Goal: Task Accomplishment & Management: Use online tool/utility

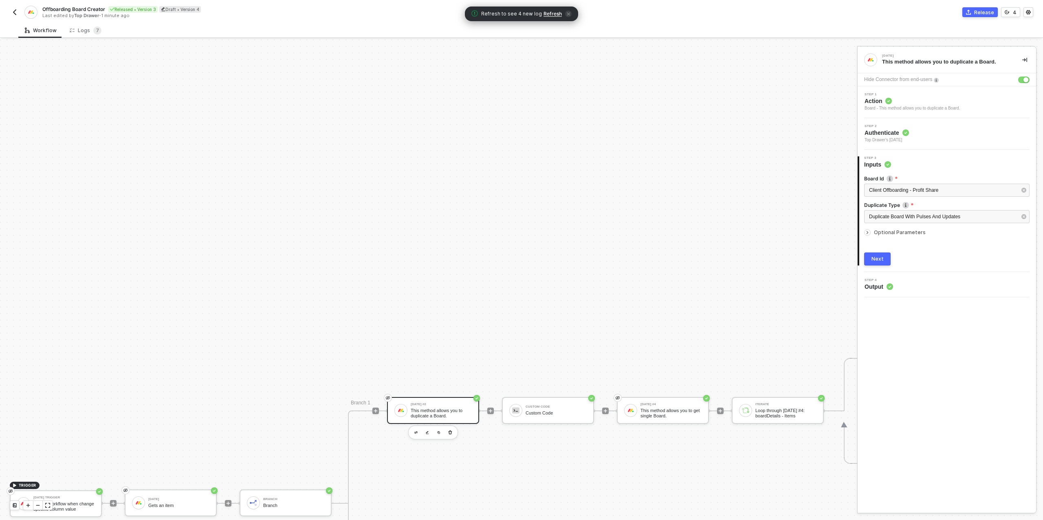
scroll to position [184, 0]
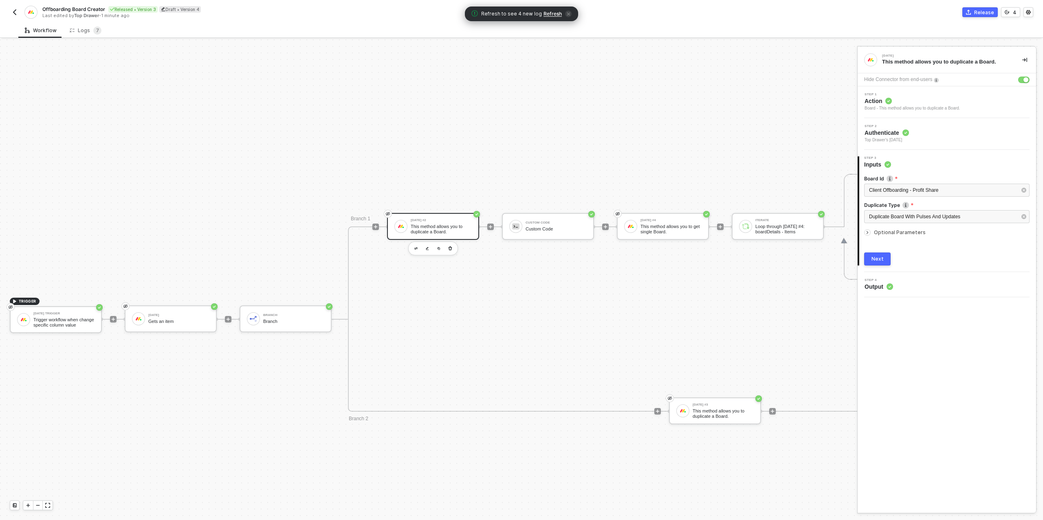
click at [13, 11] on img "button" at bounding box center [14, 12] width 7 height 7
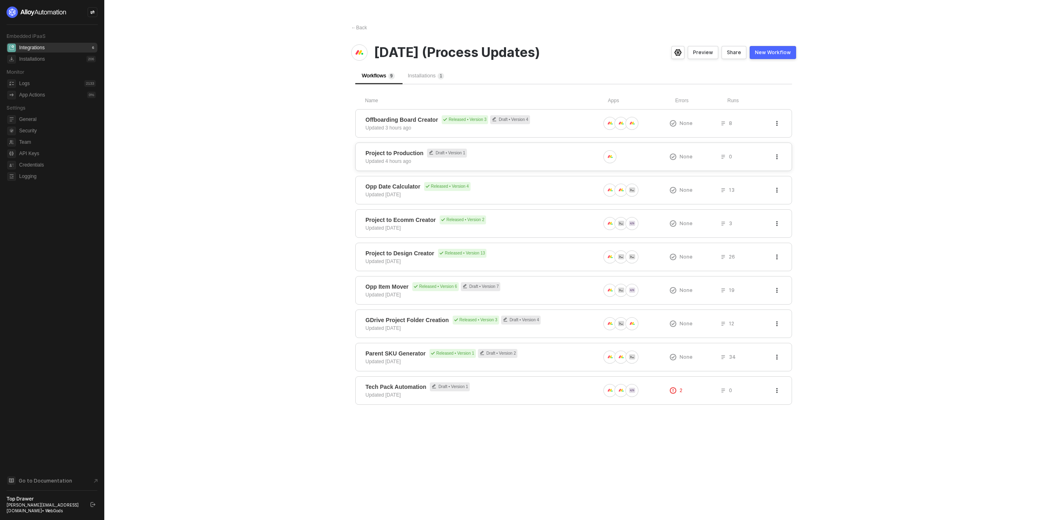
click at [396, 158] on div "Updated 4 hours ago" at bounding box center [388, 161] width 46 height 7
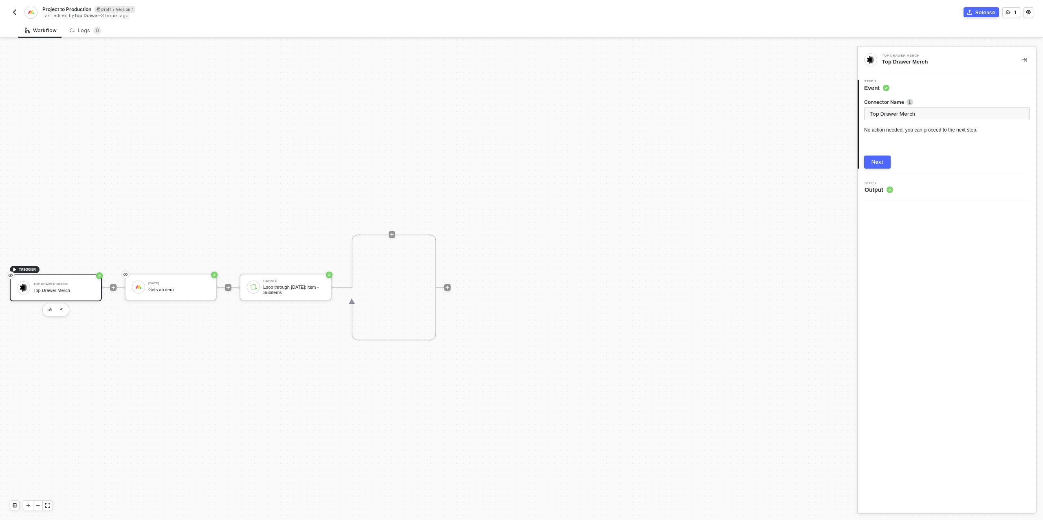
scroll to position [15, 0]
click at [15, 10] on img "button" at bounding box center [14, 12] width 7 height 7
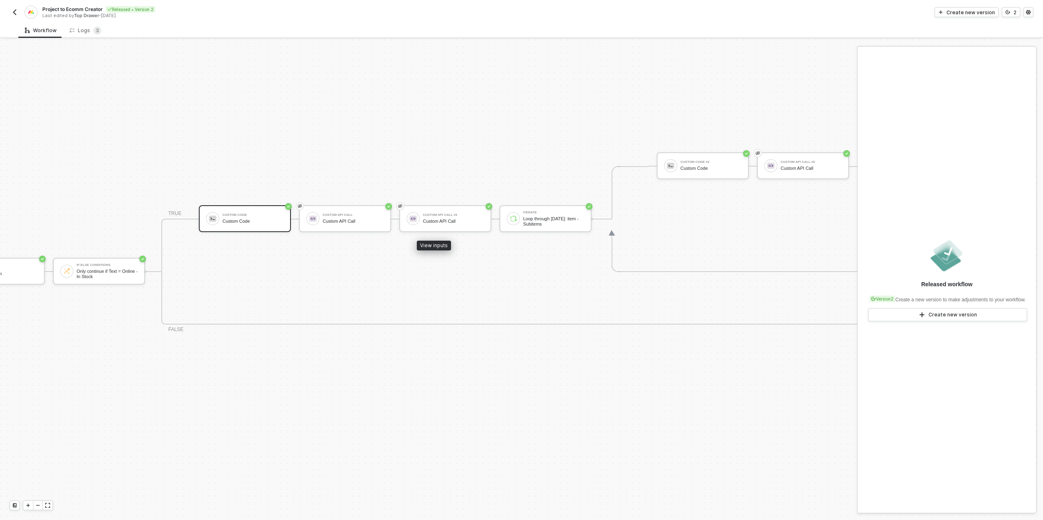
scroll to position [232, 240]
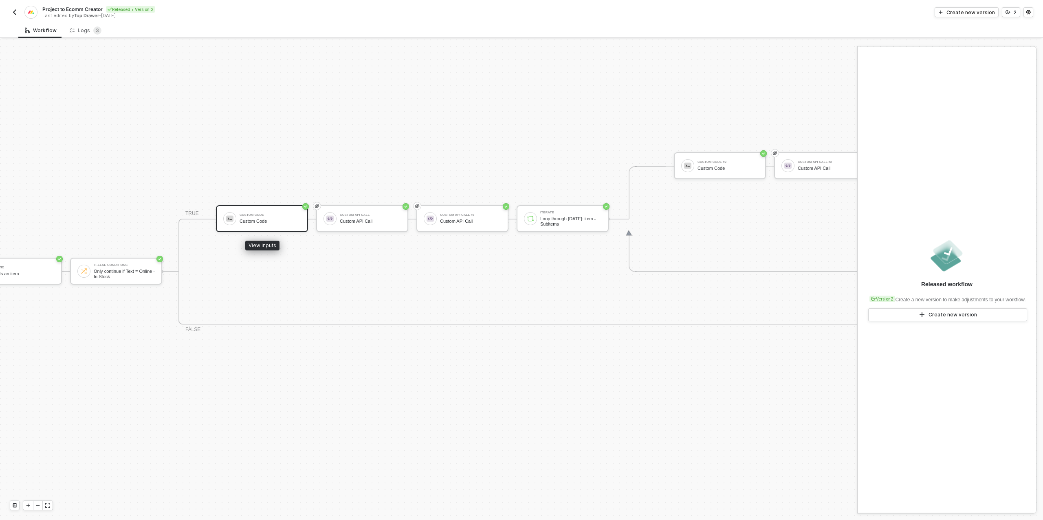
click at [283, 219] on div "Custom Code" at bounding box center [270, 221] width 61 height 5
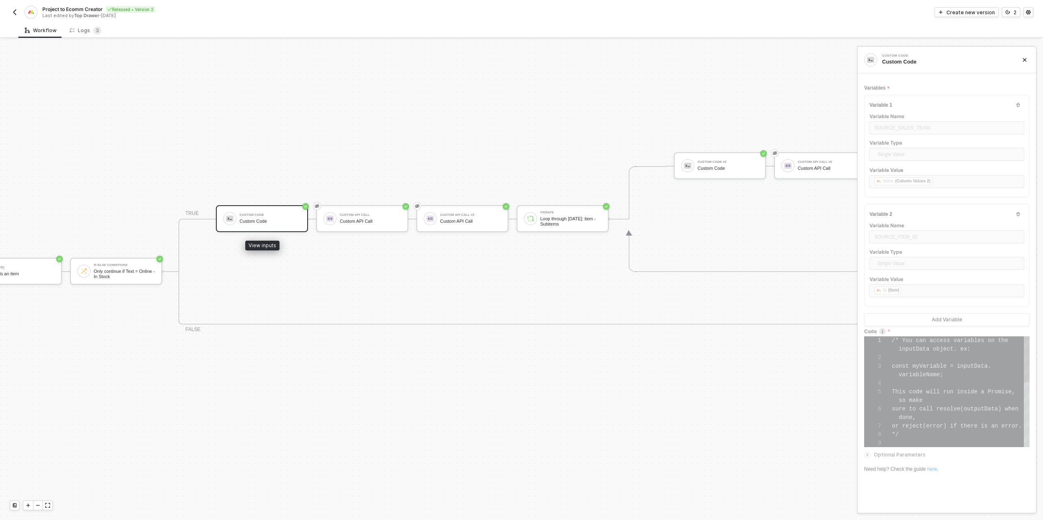
scroll to position [51, 0]
click at [17, 10] on img "button" at bounding box center [14, 12] width 7 height 7
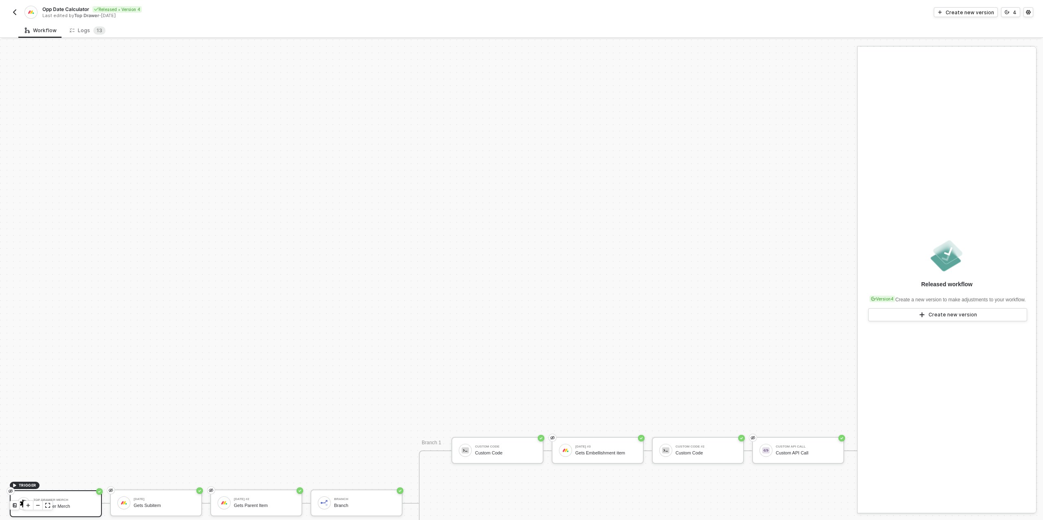
scroll to position [232, 0]
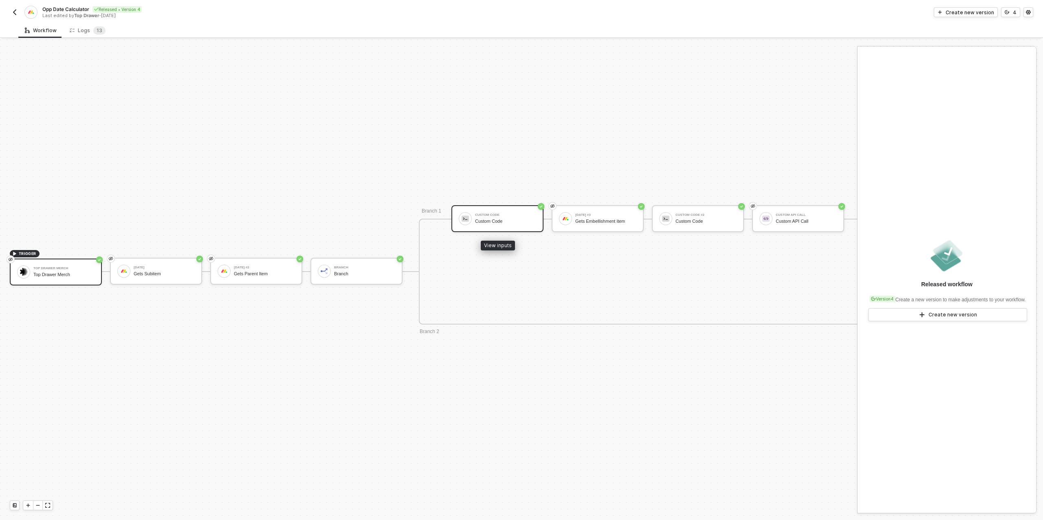
click at [488, 219] on div "Custom Code" at bounding box center [505, 221] width 61 height 5
type textarea "var embellRes = JSON.parse(inputData.embellishmentID); // Extract the linkedPul…"
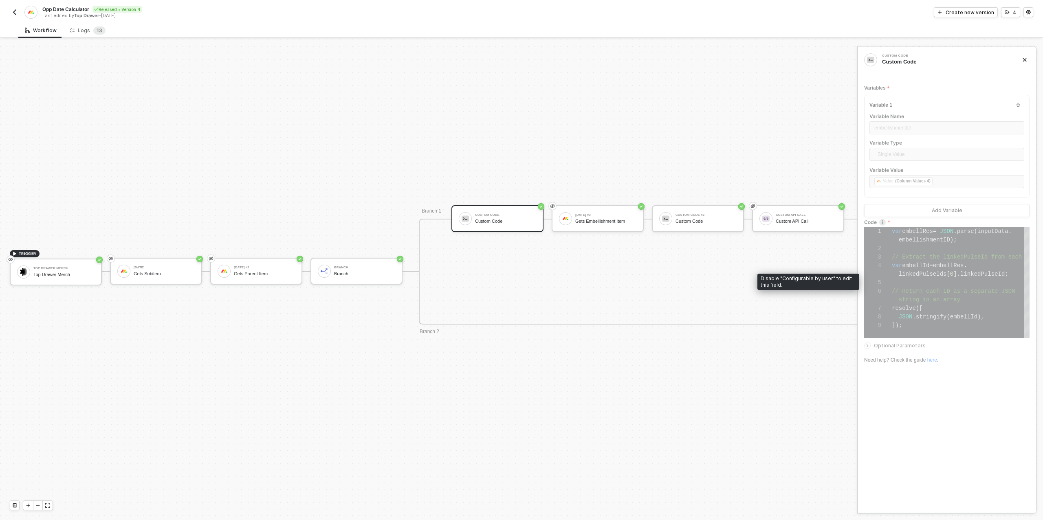
click at [1008, 13] on icon "icon-versioning" at bounding box center [1006, 12] width 5 height 5
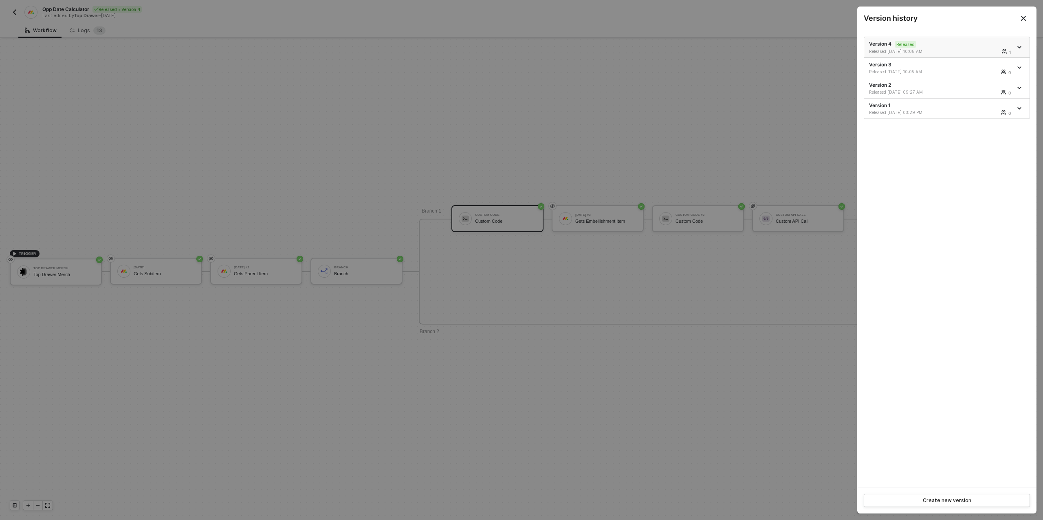
click at [1020, 46] on icon "icon-arrow-down" at bounding box center [1019, 47] width 3 height 2
click at [989, 59] on div "Make a copy" at bounding box center [990, 61] width 51 height 8
drag, startPoint x: 923, startPoint y: 42, endPoint x: 910, endPoint y: 46, distance: 12.9
click at [922, 42] on div "Version 5 Draft Last Edited 08/13/2025 02:38 PM" at bounding box center [940, 47] width 143 height 14
click at [573, 99] on div at bounding box center [521, 260] width 1043 height 520
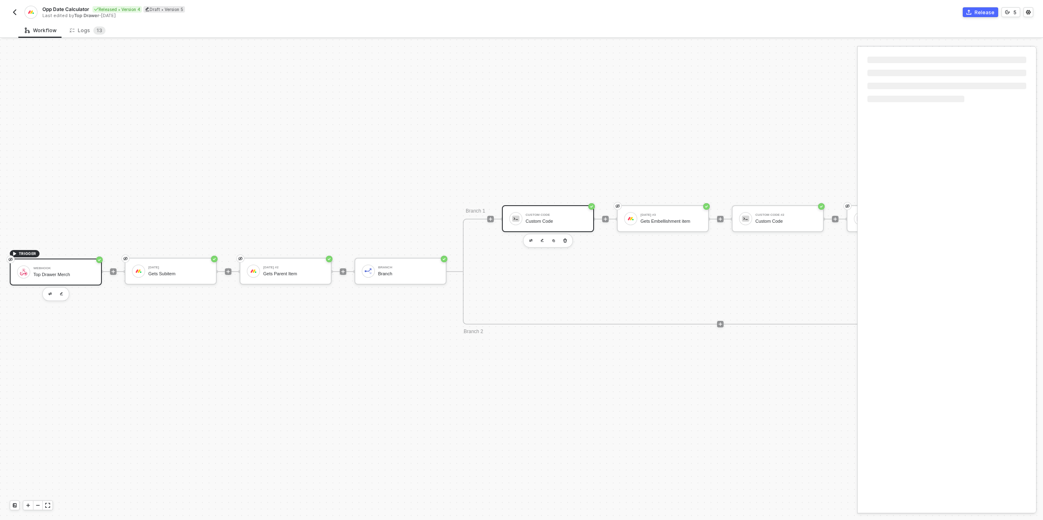
click at [536, 216] on div "Custom Code" at bounding box center [555, 214] width 61 height 3
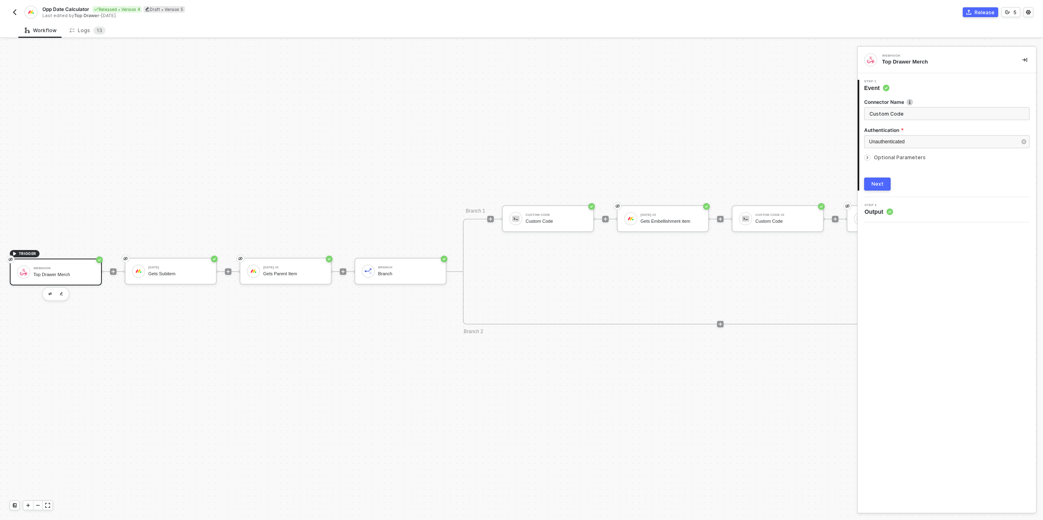
type input "Top Drawer Merch"
click at [542, 223] on div "Custom Code" at bounding box center [555, 221] width 61 height 5
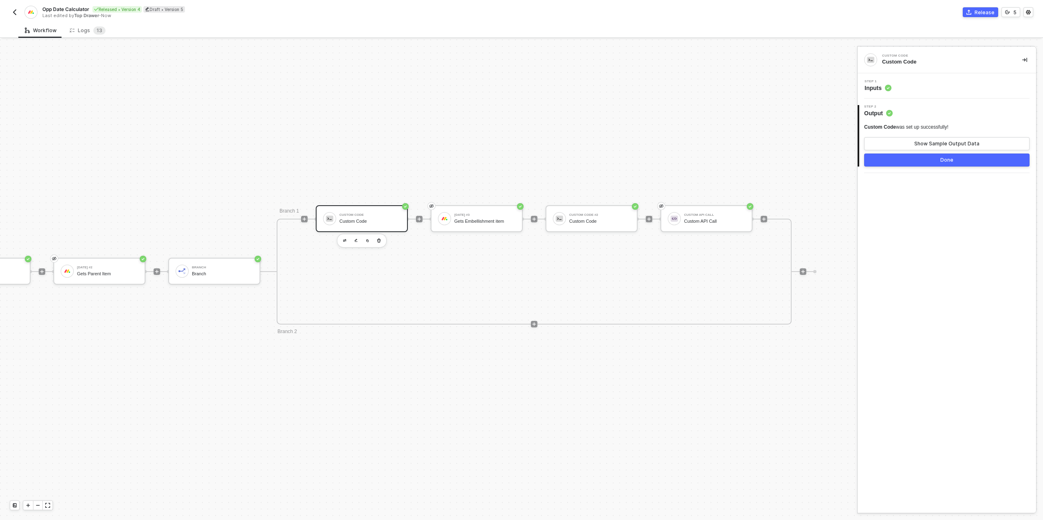
scroll to position [232, 0]
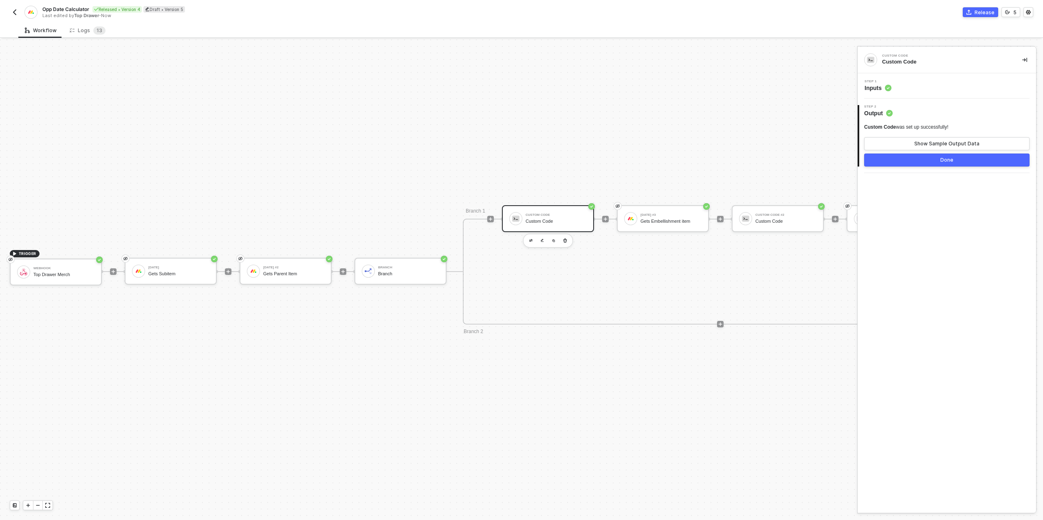
click at [935, 88] on div "Step 1 Inputs" at bounding box center [947, 86] width 176 height 12
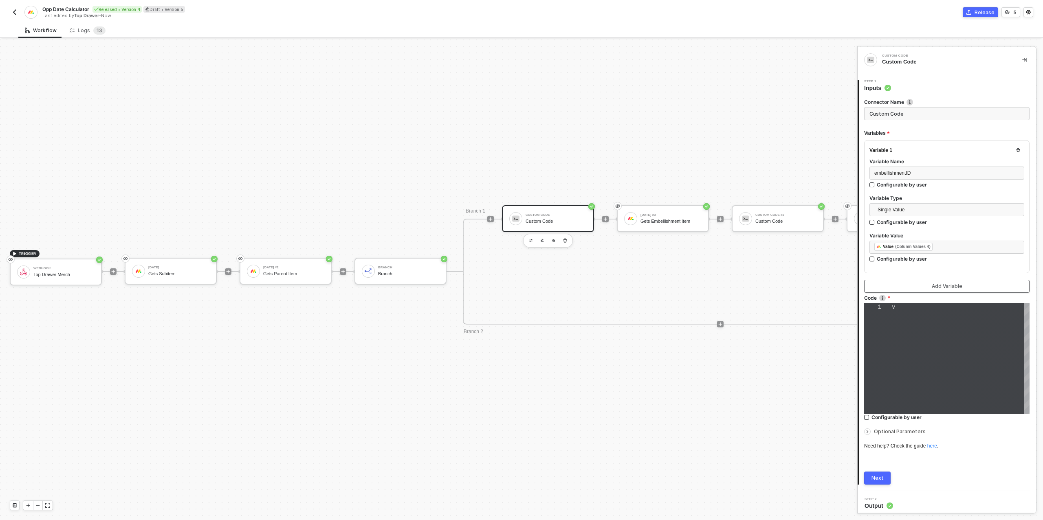
type textarea "var embellRes = JSON.parse(inputData.embellishmentID); // Extract the linkedPul…"
click at [942, 354] on div at bounding box center [961, 358] width 138 height 9
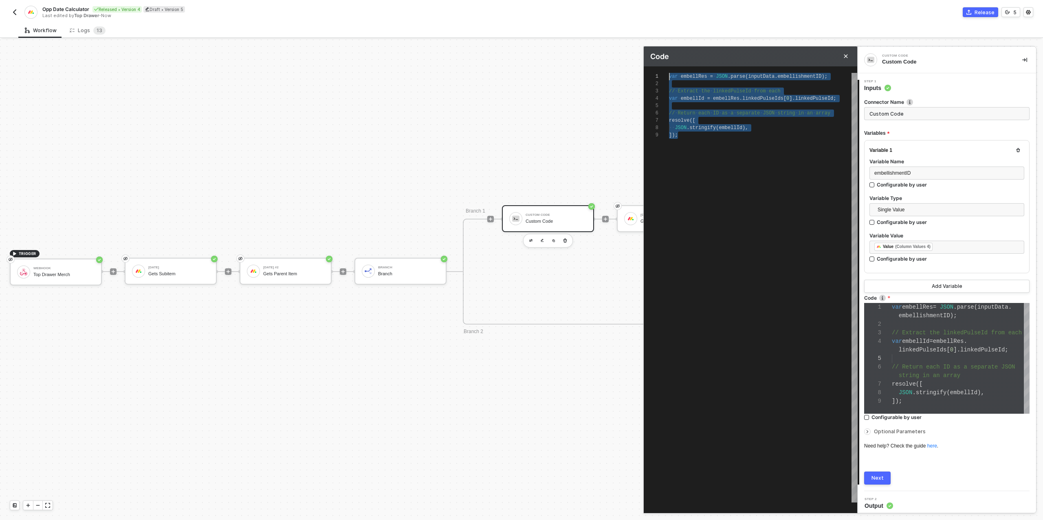
scroll to position [0, 0]
drag, startPoint x: 688, startPoint y: 137, endPoint x: 669, endPoint y: 73, distance: 67.1
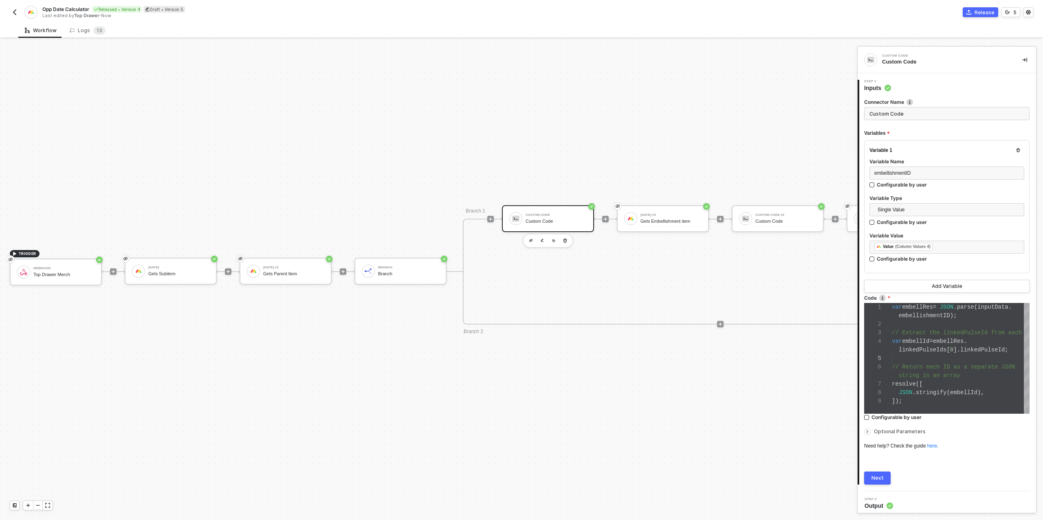
click at [15, 11] on img "button" at bounding box center [14, 12] width 7 height 7
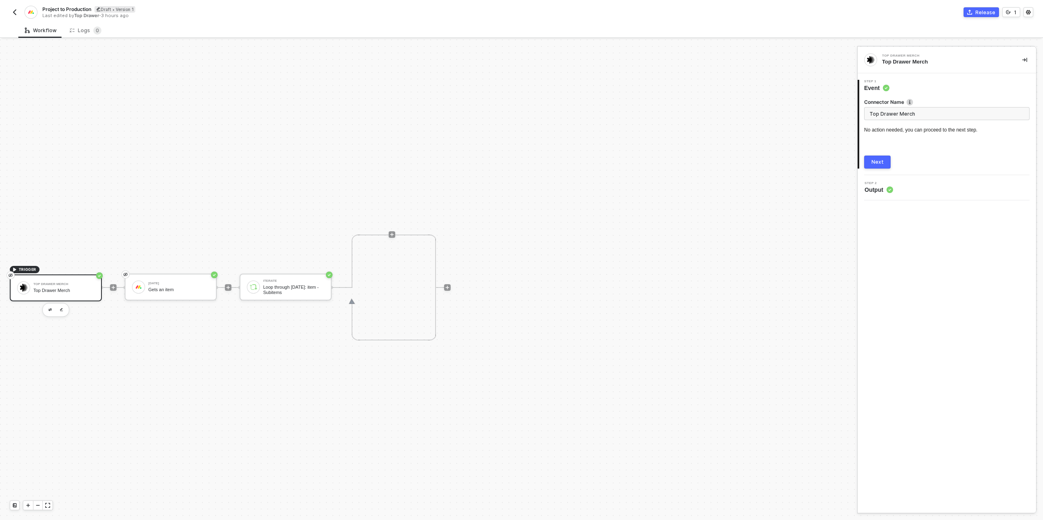
scroll to position [15, 0]
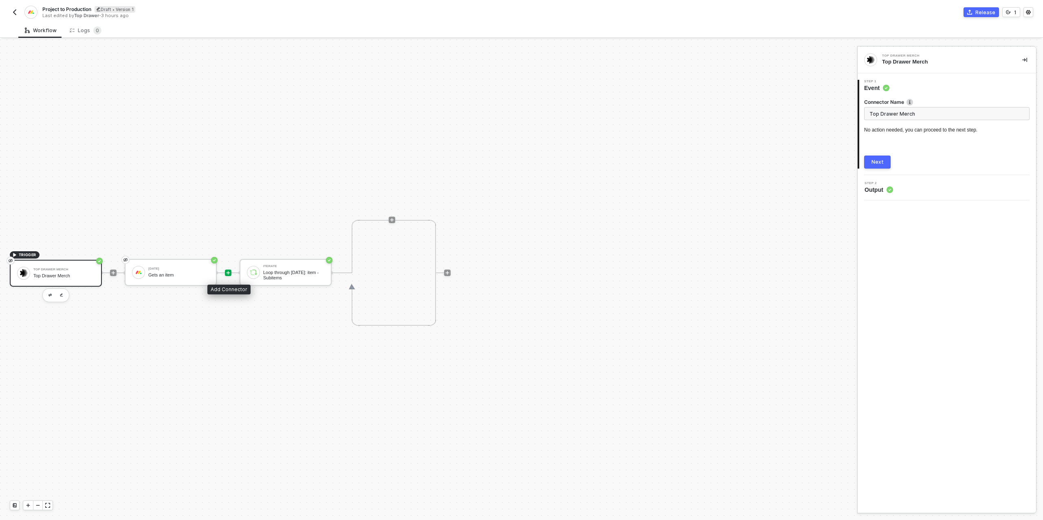
click at [227, 273] on icon "icon-play" at bounding box center [228, 272] width 5 height 5
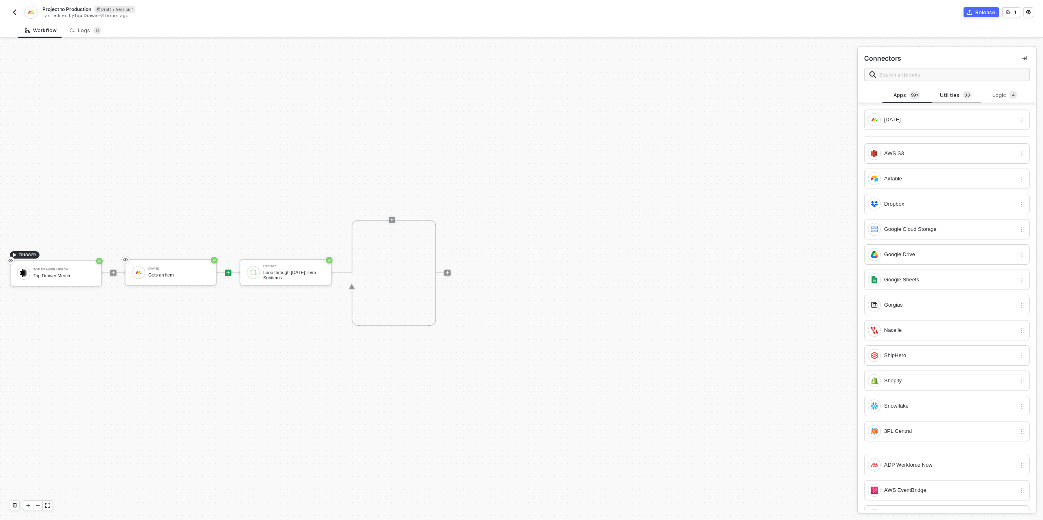
click at [939, 94] on div "Utilities 3 3" at bounding box center [956, 95] width 36 height 9
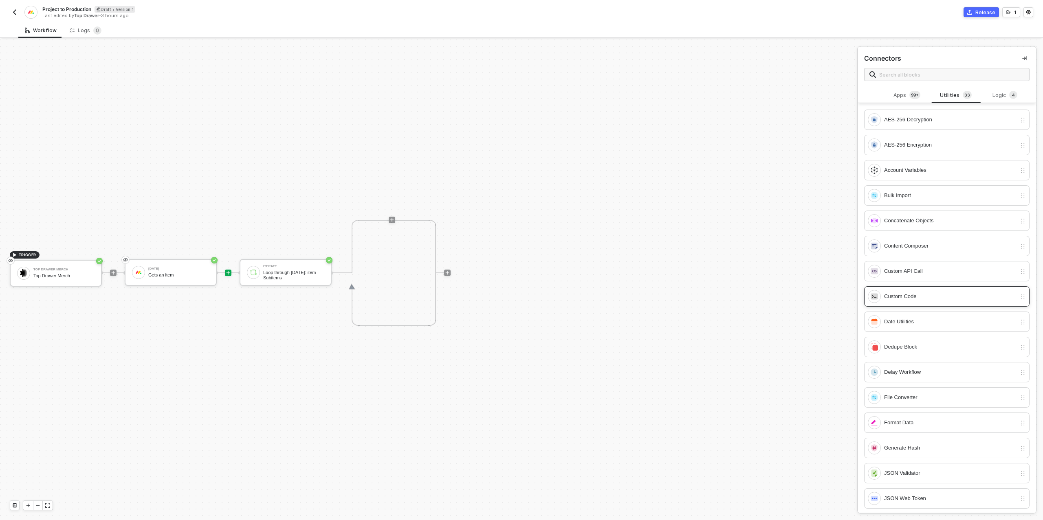
click at [916, 294] on div "Custom Code" at bounding box center [950, 296] width 132 height 9
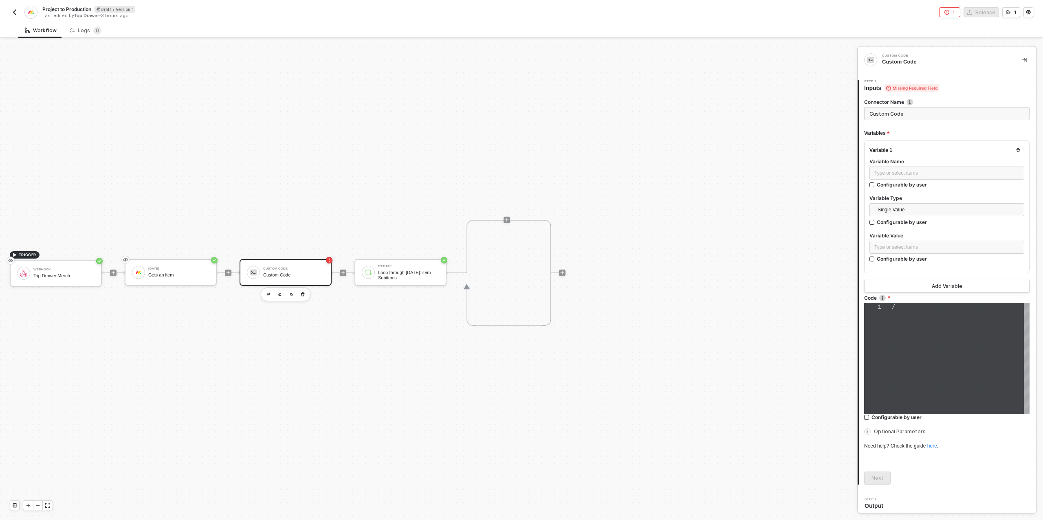
type textarea "/* You can access variables on the inputData object. ex: const myVariable = inp…"
click at [903, 170] on div "Type or select items ﻿" at bounding box center [946, 173] width 145 height 8
click at [894, 244] on div "Type or select items ﻿" at bounding box center [946, 248] width 145 height 8
click at [792, 136] on div "Gets an item" at bounding box center [799, 135] width 101 height 7
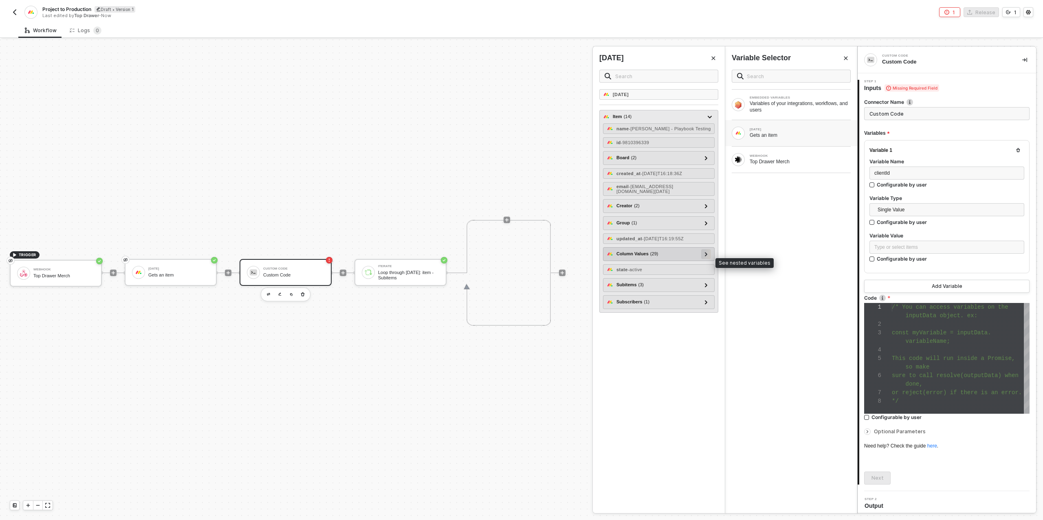
click at [703, 259] on div at bounding box center [706, 254] width 10 height 10
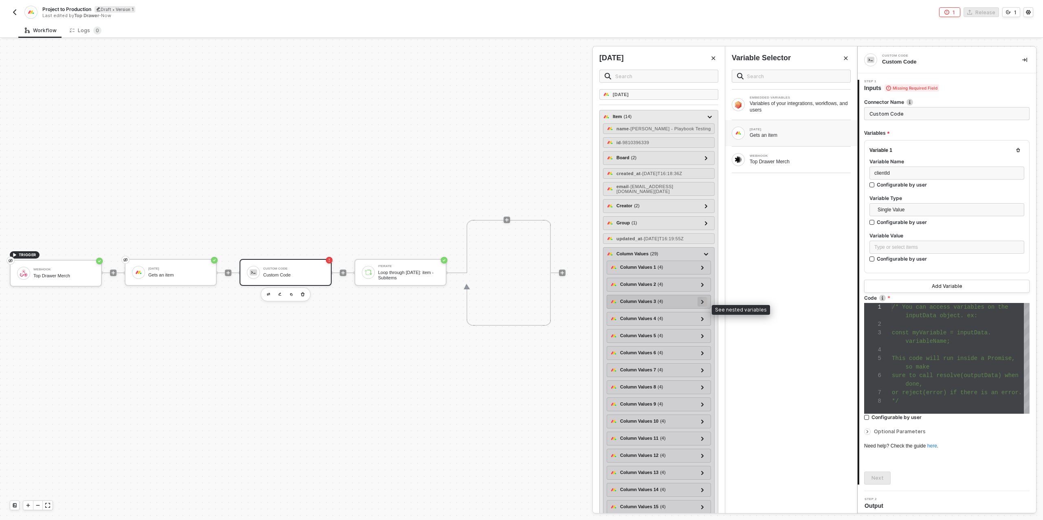
click at [702, 304] on icon at bounding box center [702, 302] width 3 height 4
click at [701, 303] on icon at bounding box center [702, 302] width 4 height 2
click at [701, 323] on div at bounding box center [702, 318] width 4 height 9
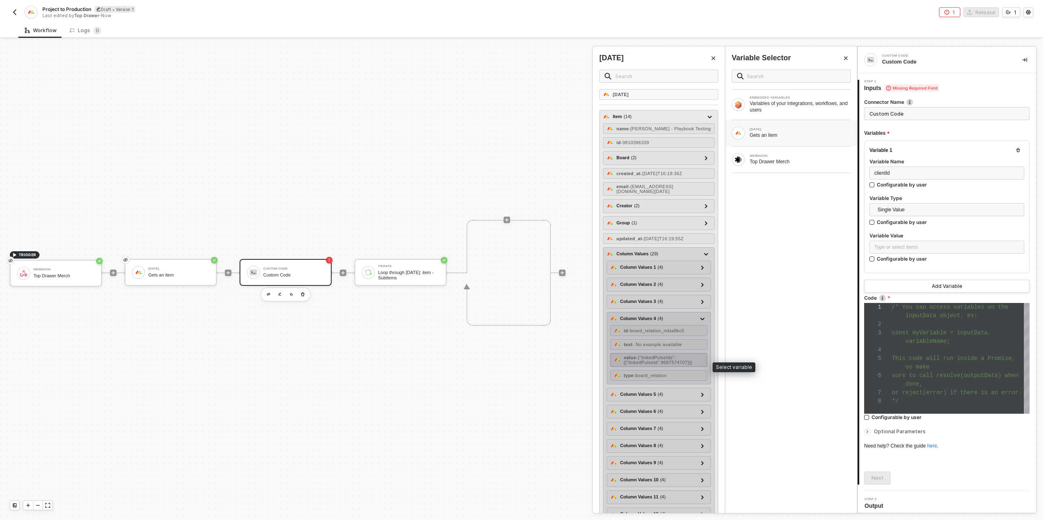
click at [686, 365] on span "- {"linkedPulseIds":[{"linkedPulseId":9687574707}]}" at bounding box center [658, 360] width 68 height 10
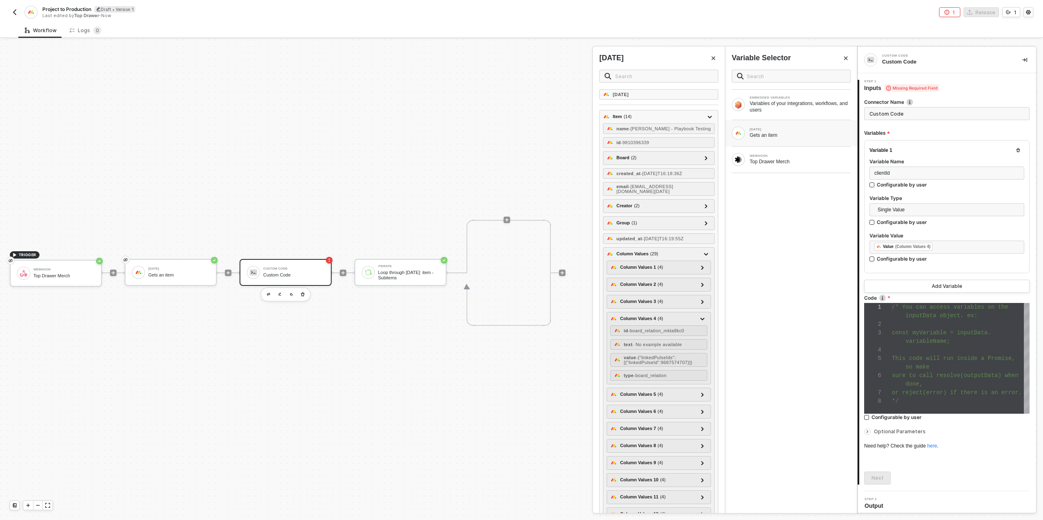
click at [978, 338] on div "variableName;" at bounding box center [961, 341] width 138 height 9
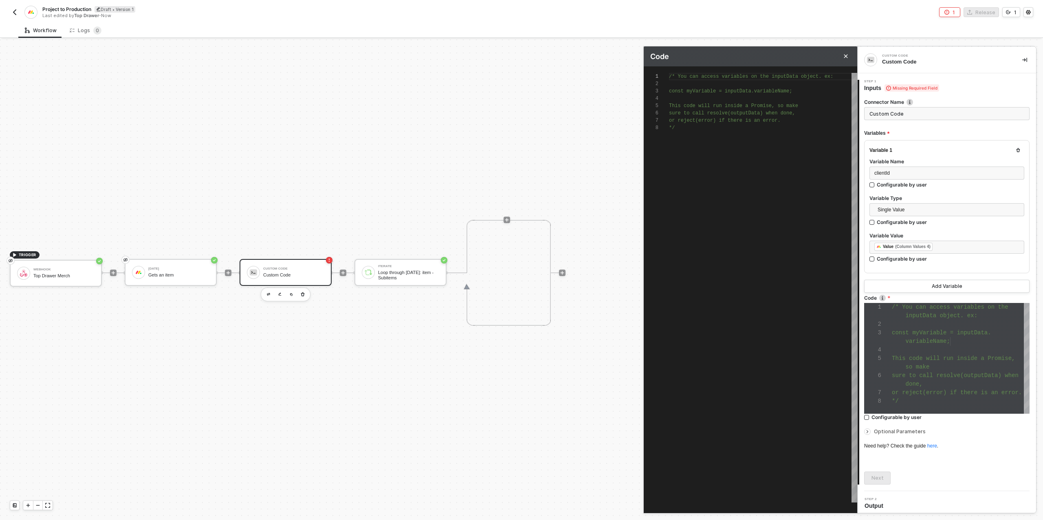
click at [702, 130] on div "*/" at bounding box center [763, 127] width 188 height 7
type textarea "/* You can access variables on the inputData object. ex: const myVariable = inp…"
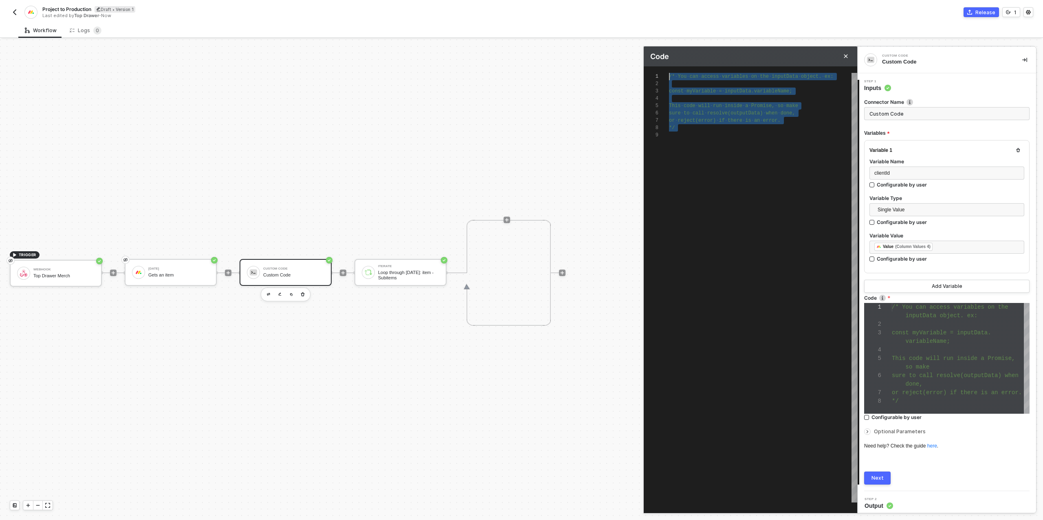
scroll to position [0, 0]
drag, startPoint x: 683, startPoint y: 133, endPoint x: 660, endPoint y: 69, distance: 67.5
click at [660, 69] on div "1 2 3 4 5 6 7 8 9 /* · You · can · access · variables · on · the · inputData · …" at bounding box center [750, 281] width 213 height 430
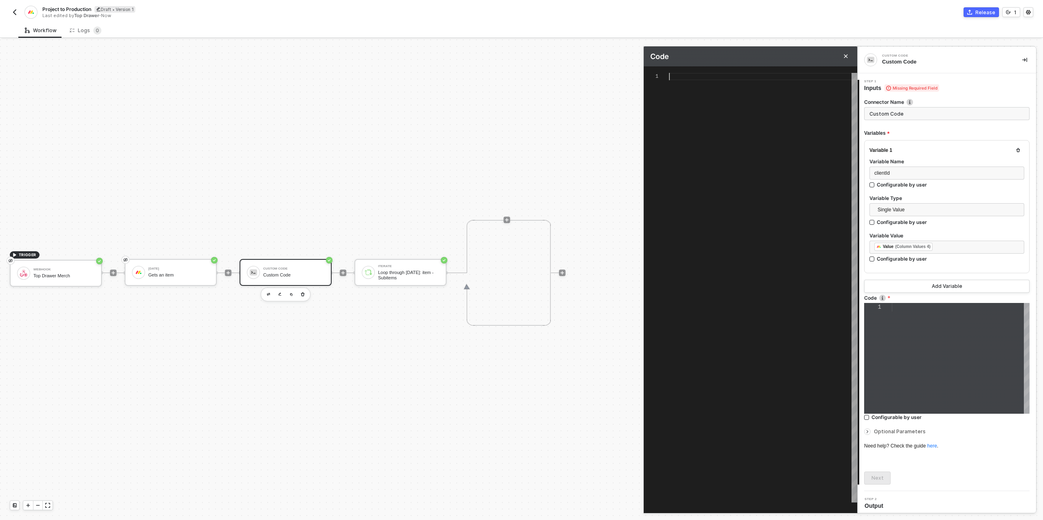
paste textarea "var embellRes = JSON.parse(inputData.embellishmentID); // Extract the linkedPul…"
type textarea "var embellRes = JSON.parse(inputData.embellishmentID); // Extract the linkedPul…"
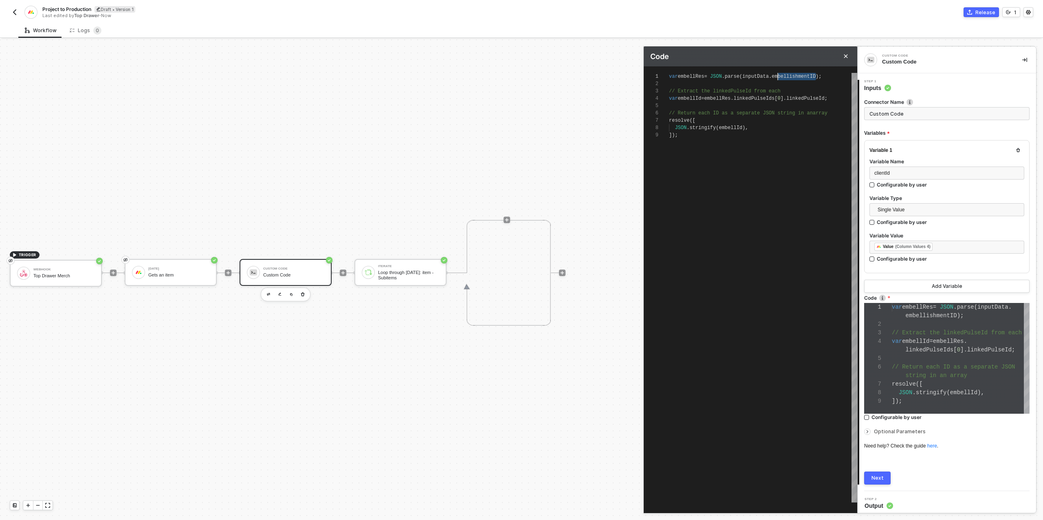
scroll to position [0, 109]
drag, startPoint x: 817, startPoint y: 77, endPoint x: 778, endPoint y: 77, distance: 38.3
type textarea "var embellRes = JSON.parse([DOMAIN_NAME]); // Extract the linkedPulseId from ea…"
type textarea "var embellRes = JSON.parse(inputData.cID); // Extract the linkedPulseId from ea…"
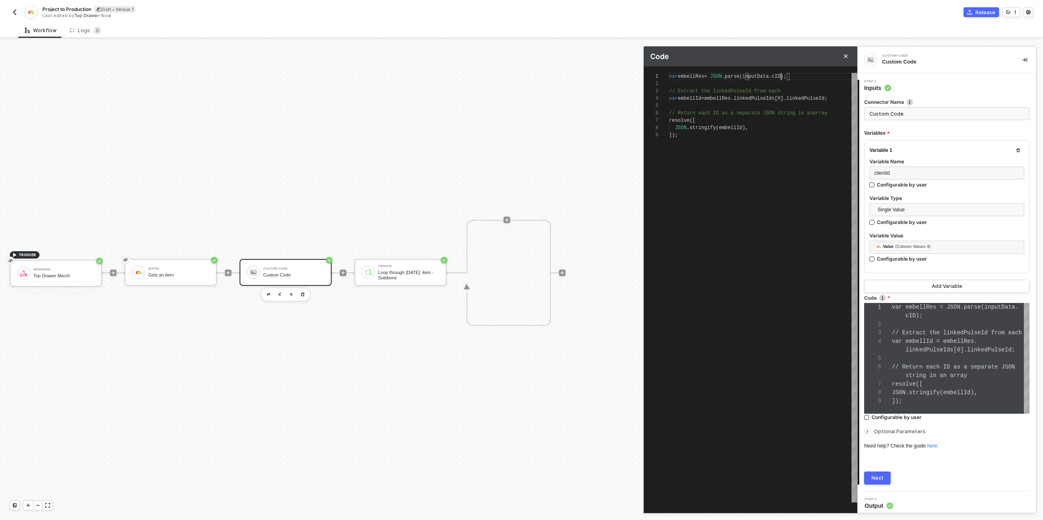
type textarea "var embellRes = JSON.parse(inputData.clID); // Extract the linkedPulseId from e…"
type textarea "var embellRes = JSON.parse(inputData.cliID); // Extract the linkedPulseId from …"
type textarea "var embellRes = JSON.parse(inputData.clieID); // Extract the linkedPulseId from…"
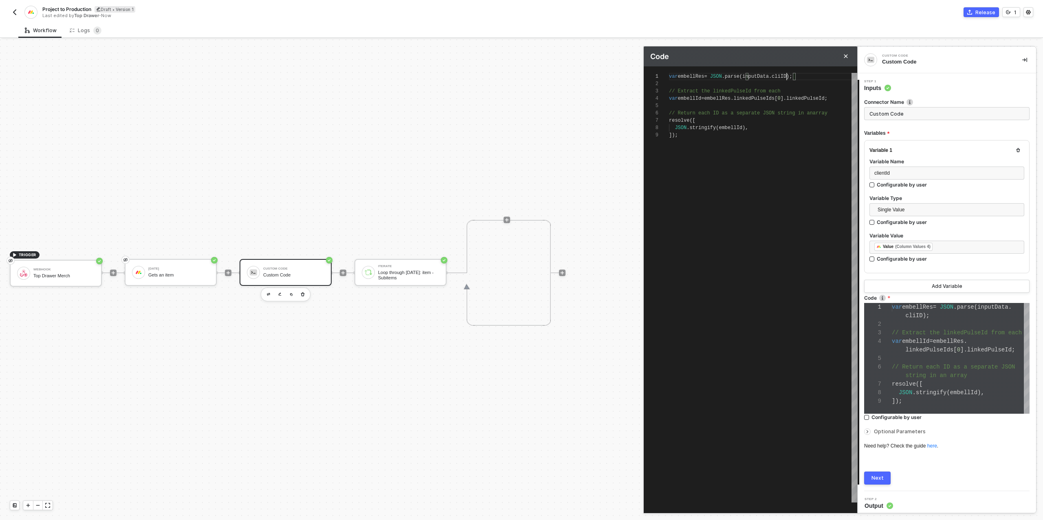
type textarea "var embellRes = JSON.parse(inputData.clieID); // Extract the linkedPulseId from…"
type textarea "var embellRes = JSON.parse(inputData.clienID); // Extract the linkedPulseId fro…"
type textarea "var embellRes = JSON.parse(inputData.clientID); // Extract the linkedPulseId fr…"
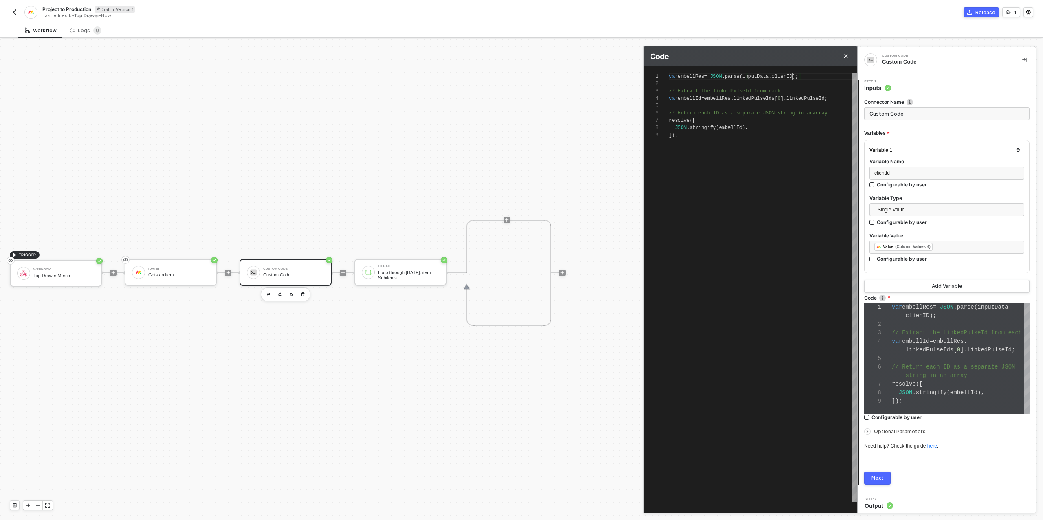
scroll to position [0, 127]
type textarea "var embellRes = JSON.parse(inputData.clientI); // Extract the linkedPulseId fro…"
type textarea "var embellRes = JSON.parse(inputData.clientId); // Extract the linkedPulseId fr…"
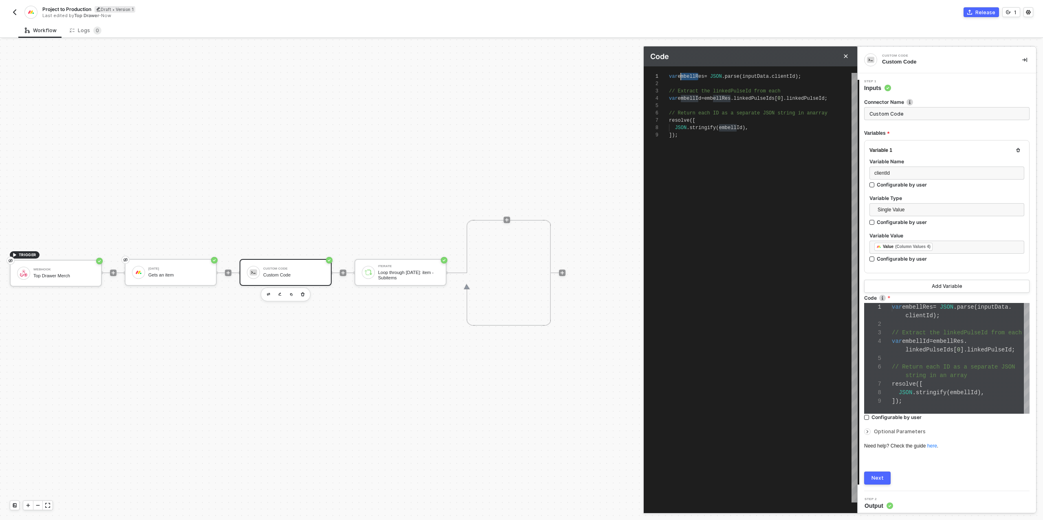
scroll to position [0, 12]
drag, startPoint x: 699, startPoint y: 77, endPoint x: 681, endPoint y: 77, distance: 17.9
type textarea "var cRes = JSON.parse(inputData.clientId); // Extract the linkedPulseId from ea…"
type textarea "var clRes = JSON.parse(inputData.clientId); // Extract the linkedPulseId from e…"
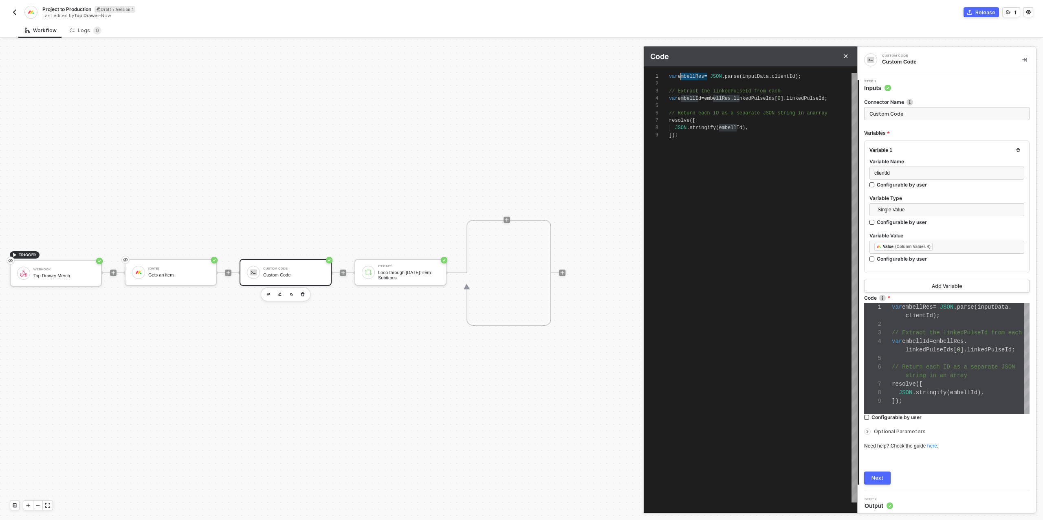
type textarea "var clRes = JSON.parse(inputData.clientId); // Extract the linkedPulseId from e…"
type textarea "var cliRes = JSON.parse(inputData.clientId); // Extract the linkedPulseId from …"
type textarea "var clieRes = JSON.parse(inputData.clientId); // Extract the linkedPulseId from…"
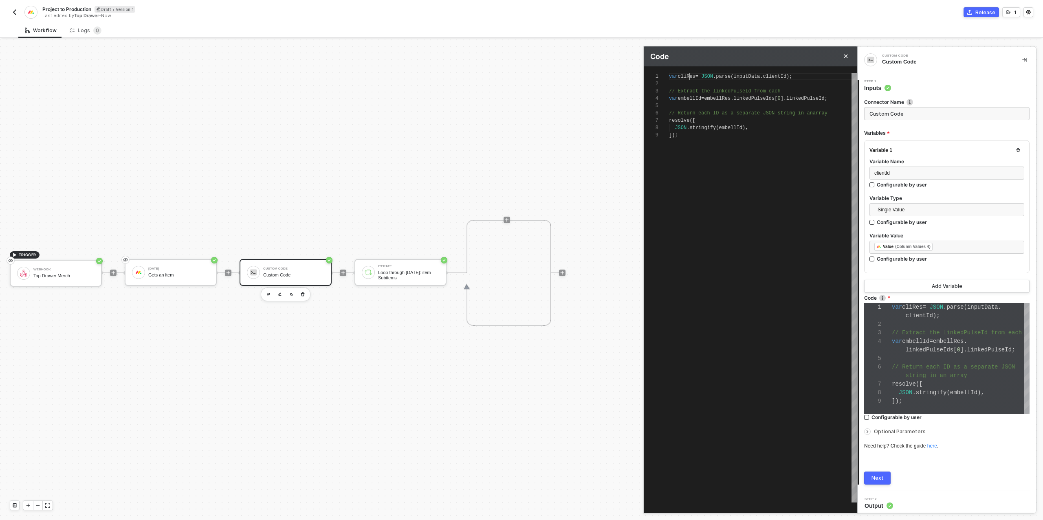
type textarea "var clienRes = JSON.parse(inputData.clientId); // Extract the linkedPulseId fro…"
type textarea "var clientRes = JSON.parse(inputData.clientId); // Extract the linkedPulseId fr…"
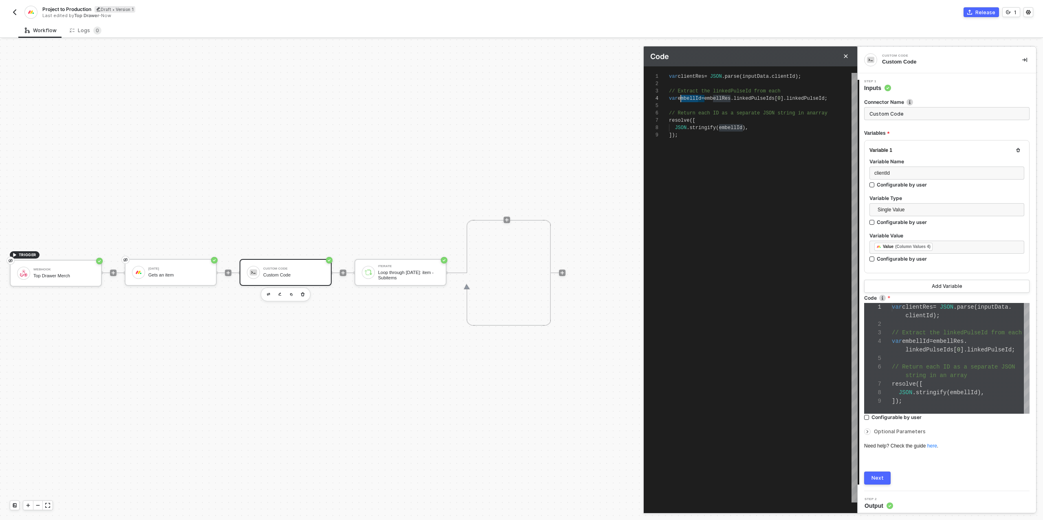
drag, startPoint x: 699, startPoint y: 98, endPoint x: 681, endPoint y: 98, distance: 18.3
type textarea "var clientRes = JSON.parse(inputData.clientId); // Extract the linkedPulseId fr…"
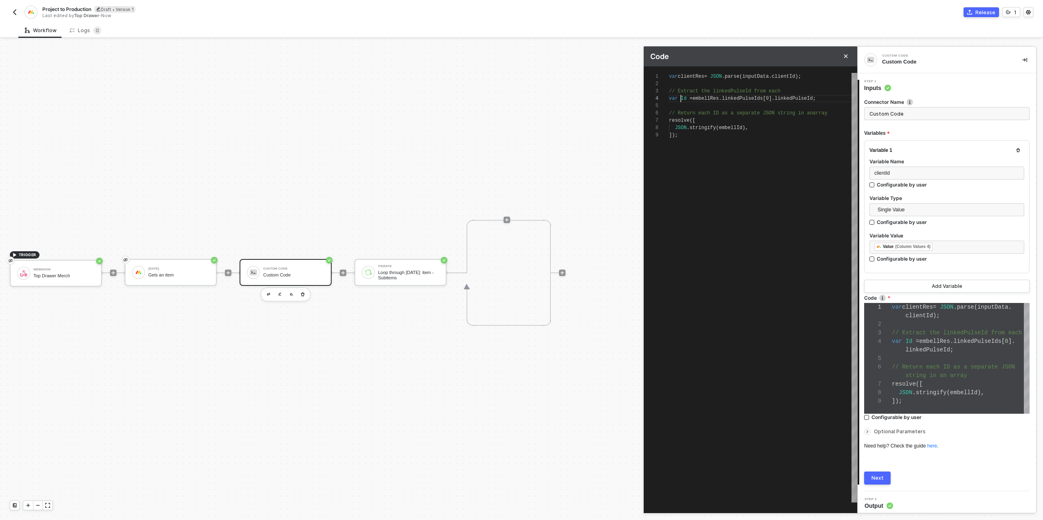
type textarea "var clientRes = JSON.parse(inputData.clientId); // Extract the linkedPulseId fr…"
drag, startPoint x: 736, startPoint y: 127, endPoint x: 719, endPoint y: 127, distance: 17.1
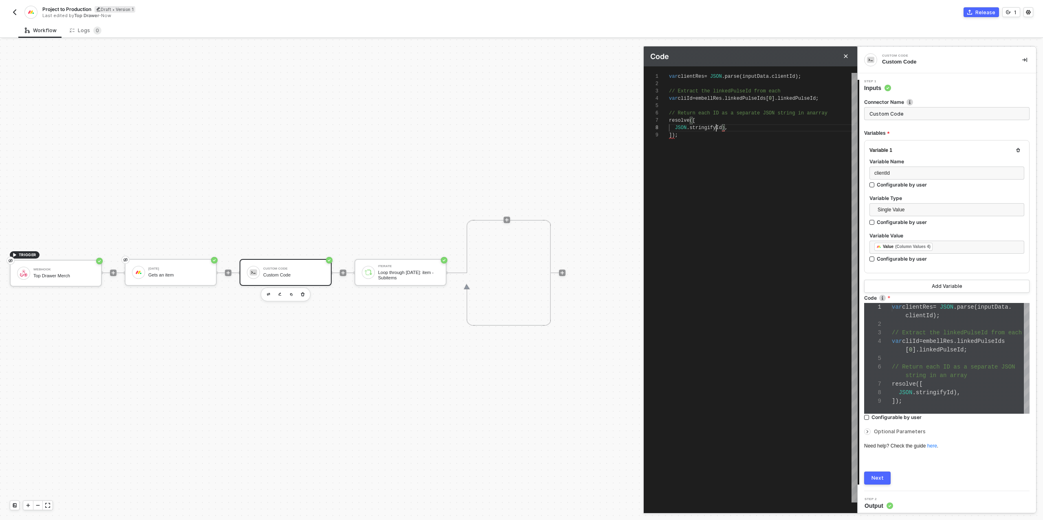
scroll to position [51, 50]
type textarea "var clientRes = JSON.parse(inputData.clientId); // Extract the linkedPulseId fr…"
click at [738, 156] on div "var clientRes = JSON . parse ( inputData . clientId ); // Extract the linkedPul…" at bounding box center [763, 288] width 188 height 430
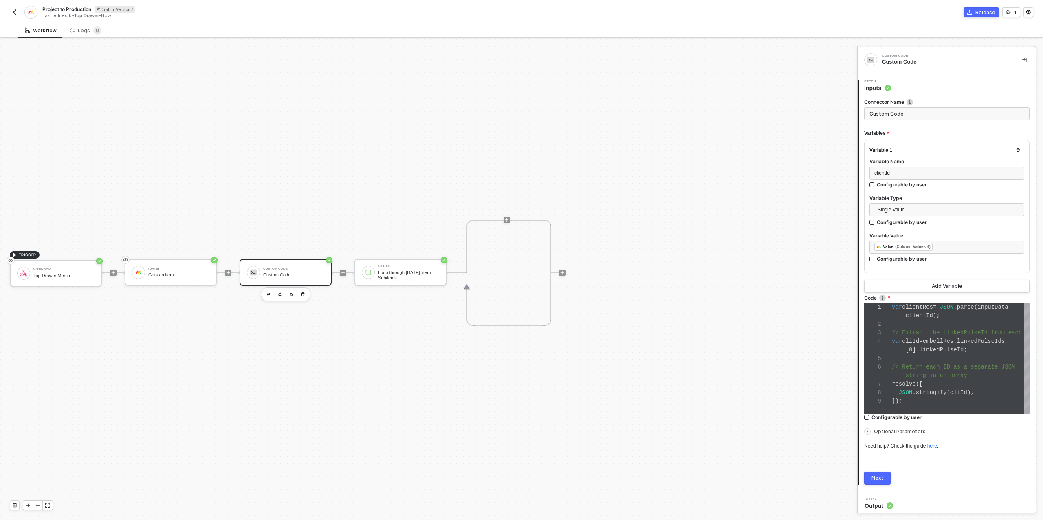
click at [881, 475] on div "Next" at bounding box center [877, 478] width 12 height 7
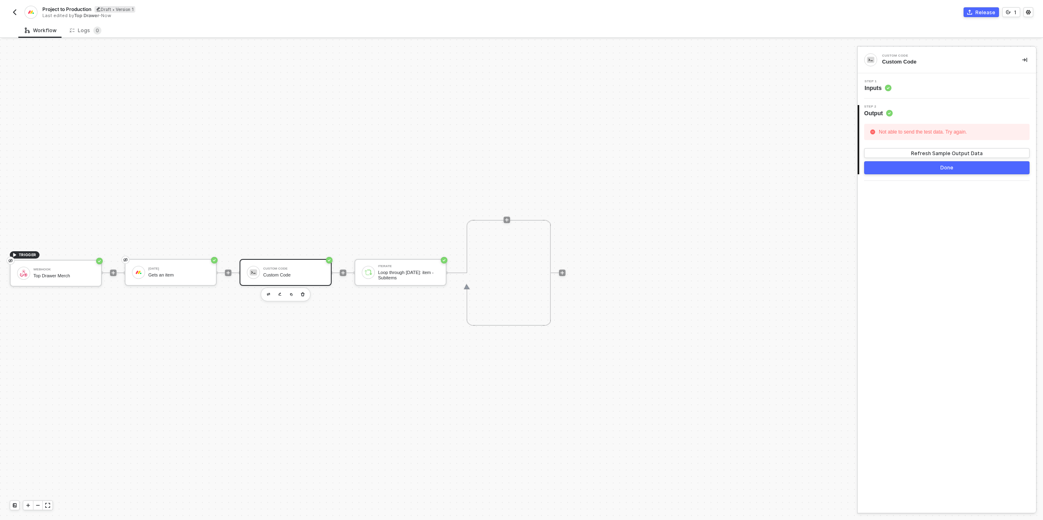
click at [896, 90] on div "Step 1 Inputs" at bounding box center [947, 86] width 176 height 12
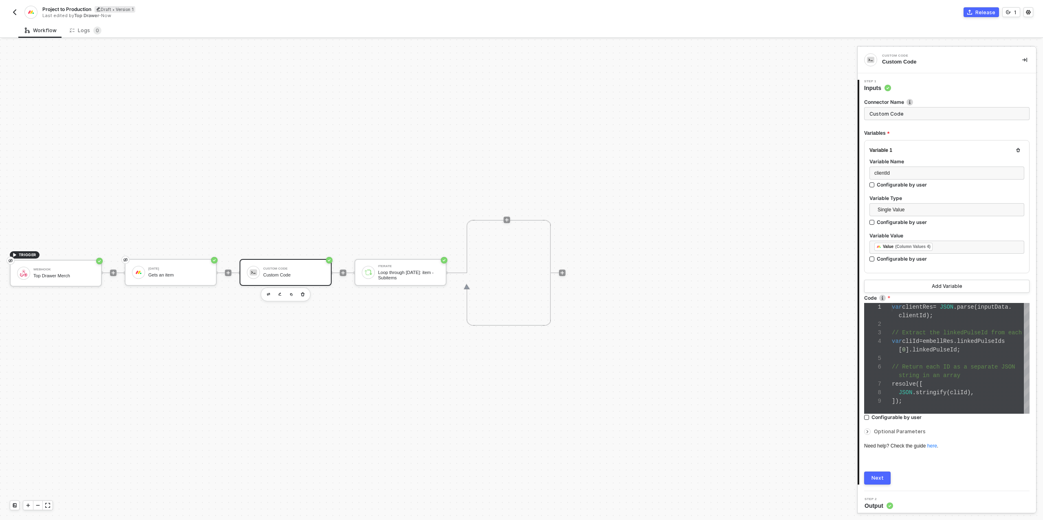
scroll to position [59, 0]
click at [942, 343] on span "embellRes" at bounding box center [938, 341] width 31 height 7
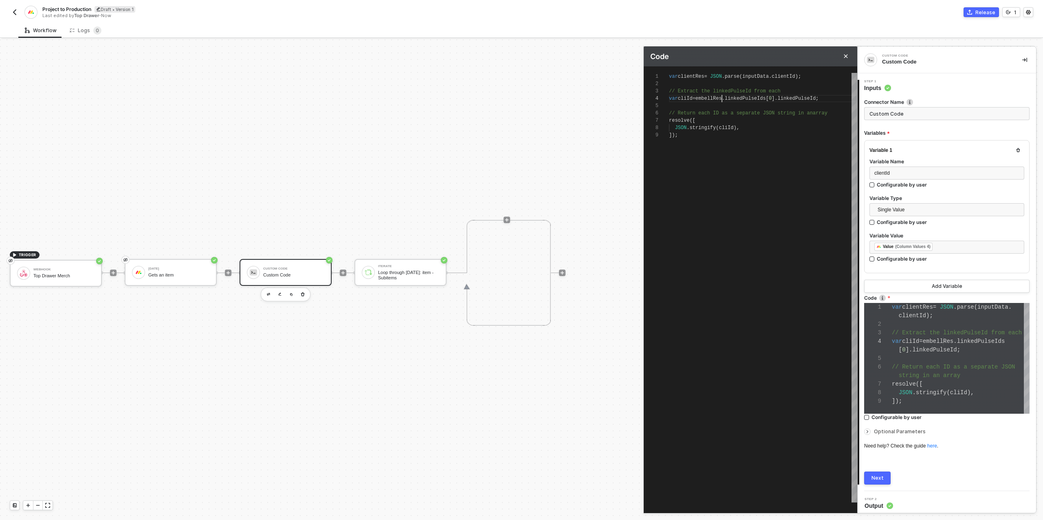
scroll to position [22, 53]
drag, startPoint x: 721, startPoint y: 100, endPoint x: 780, endPoint y: 120, distance: 61.6
type textarea "var clientRes = JSON.parse(inputData.clientId); // Extract the linkedPulseId fr…"
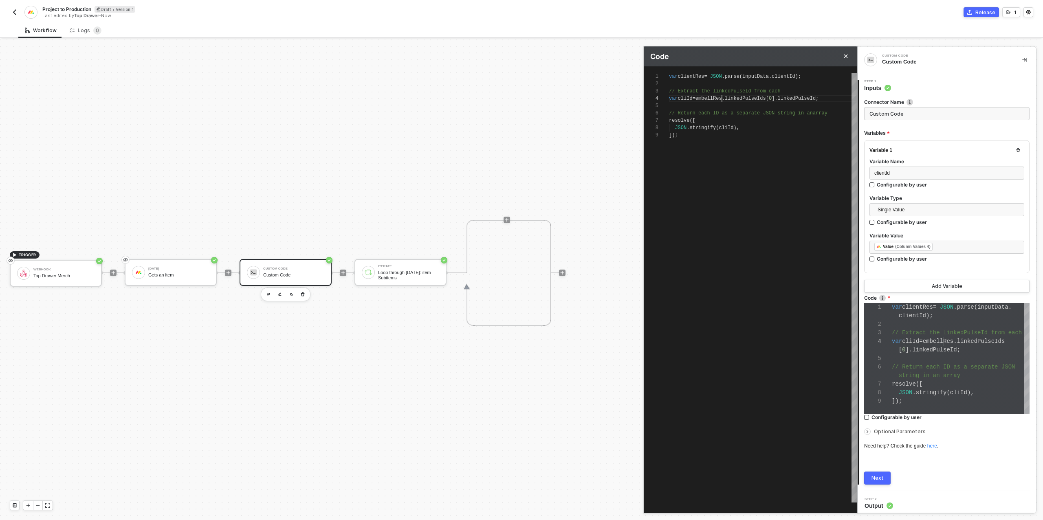
scroll to position [59, 0]
type textarea "var clientRes = JSON.parse(inputData.clientId); // Extract the linkedPulseId fr…"
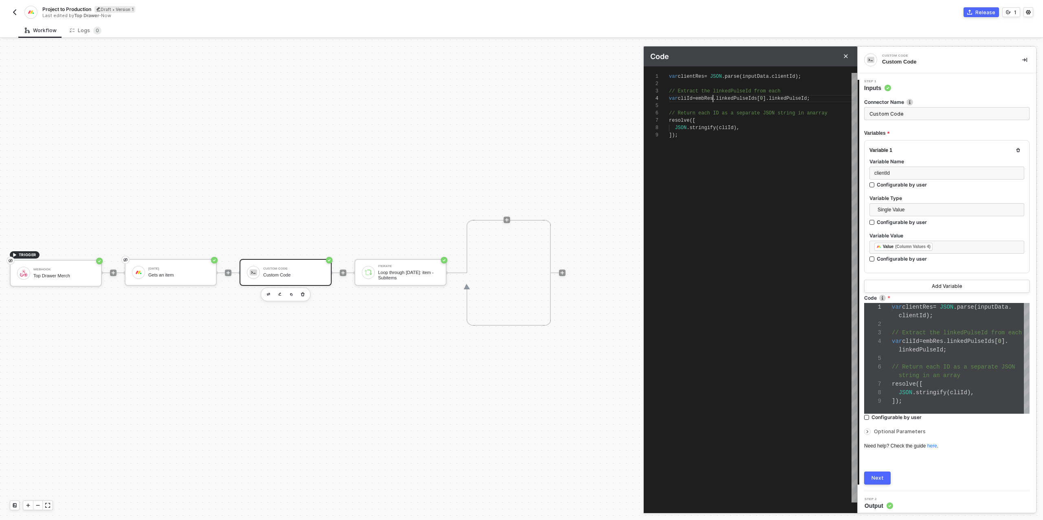
type textarea "var clientRes = JSON.parse(inputData.clientId); // Extract the linkedPulseId fr…"
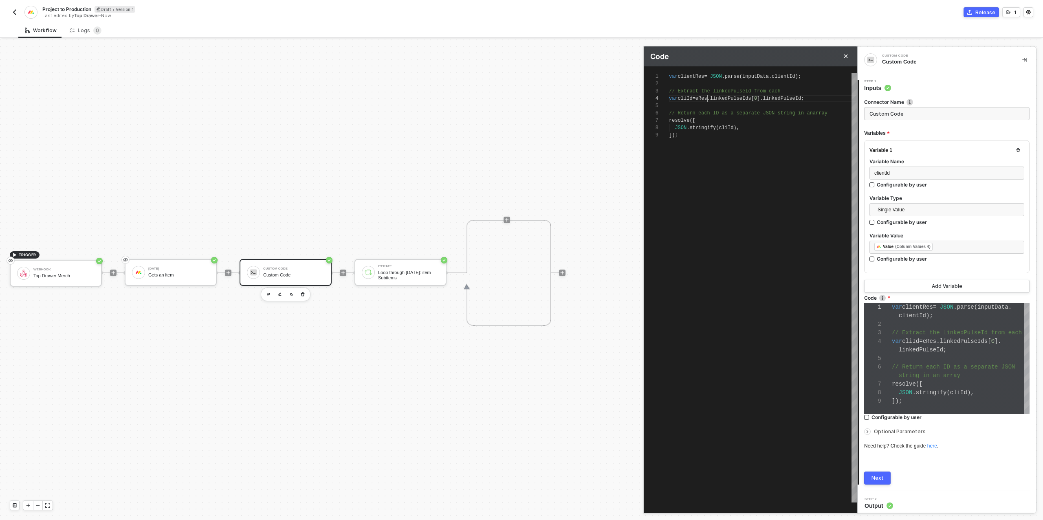
type textarea "var clientRes = JSON.parse(inputData.clientId); // Extract the linkedPulseId fr…"
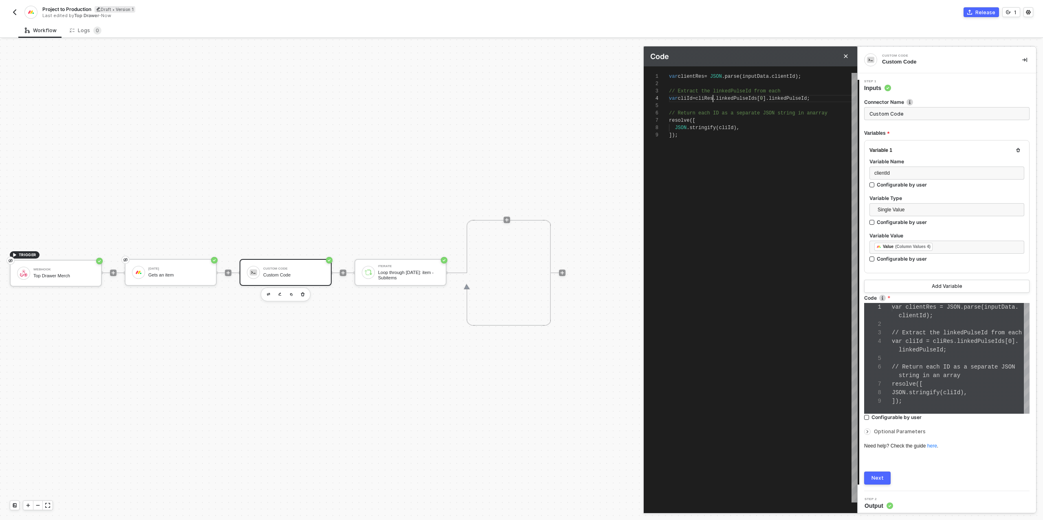
type textarea "var clientRes = JSON.parse(inputData.clientId); // Extract the linkedPulseId fr…"
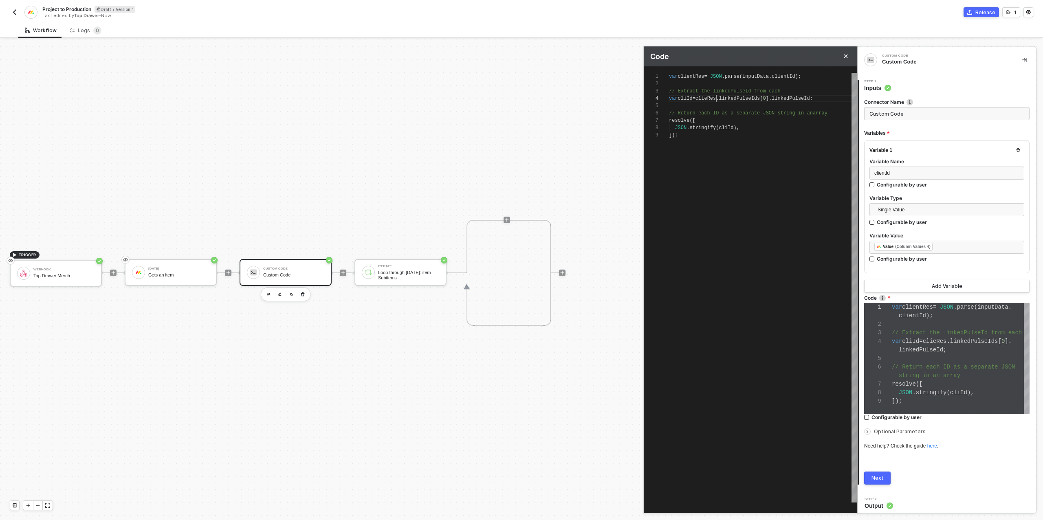
scroll to position [22, 53]
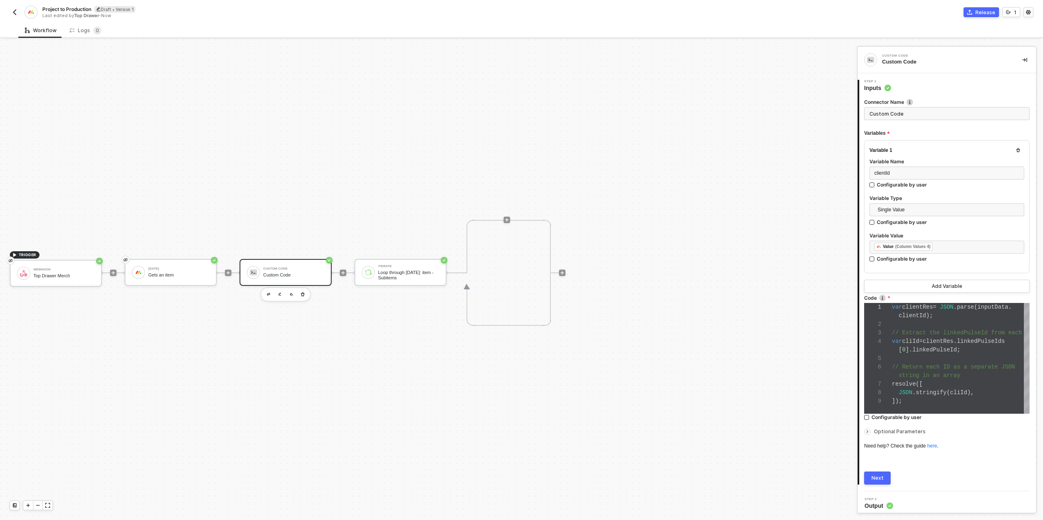
click at [875, 479] on div "Next" at bounding box center [877, 478] width 12 height 7
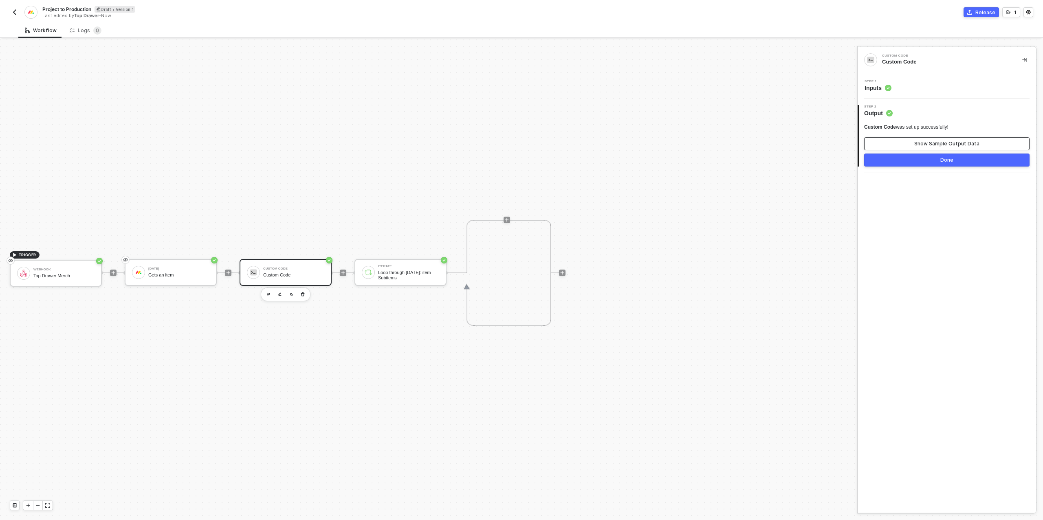
click at [926, 141] on div "Show Sample Output Data" at bounding box center [946, 144] width 65 height 7
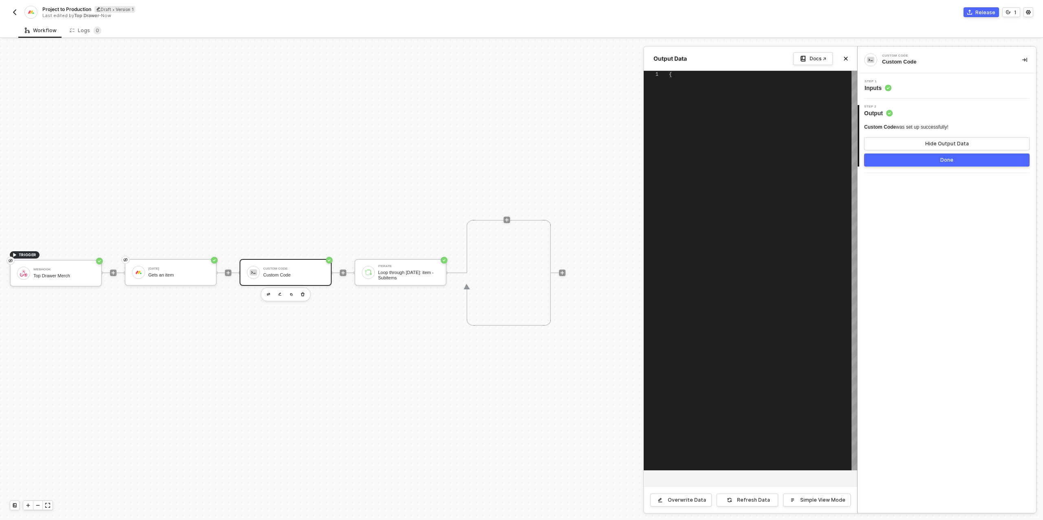
type textarea "{ "data": [ "9687574707" ] }"
click at [918, 156] on button "Done" at bounding box center [946, 160] width 165 height 13
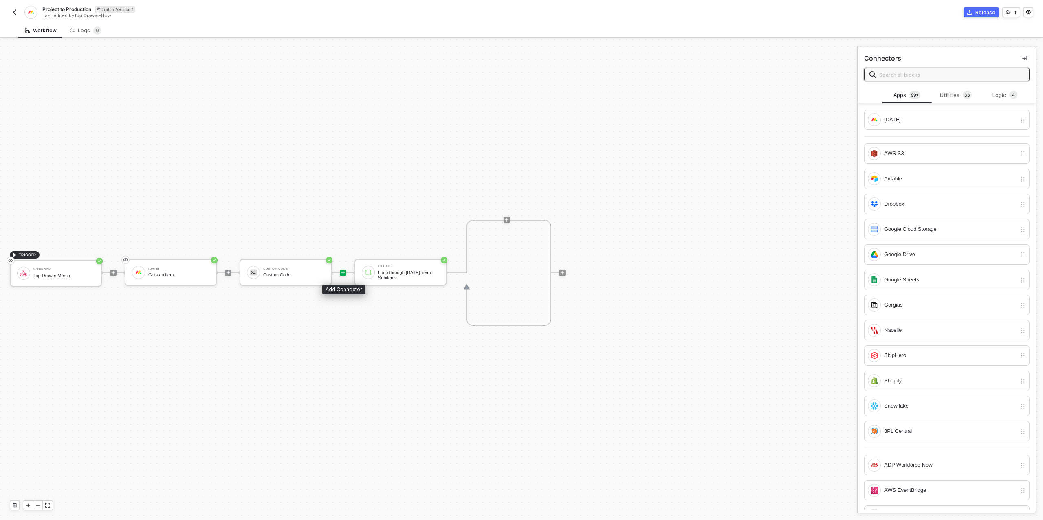
click at [342, 273] on icon "icon-play" at bounding box center [343, 273] width 4 height 4
click at [909, 118] on div "[DATE]" at bounding box center [950, 119] width 132 height 9
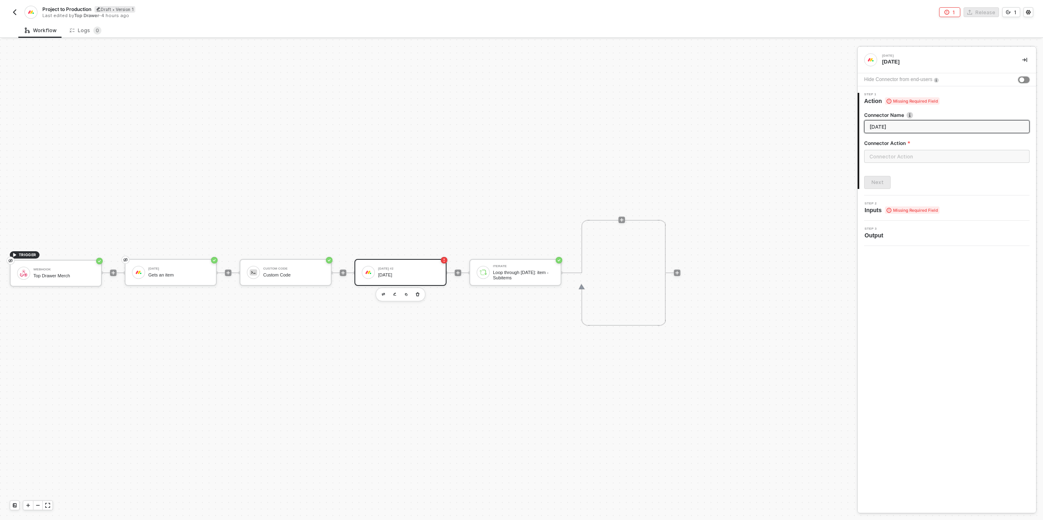
click at [1022, 80] on div "button" at bounding box center [1021, 79] width 5 height 5
click at [912, 149] on div "Connector Action" at bounding box center [946, 145] width 165 height 10
click at [910, 155] on input "text" at bounding box center [946, 156] width 165 height 13
click at [791, 98] on div "Items" at bounding box center [791, 98] width 119 height 7
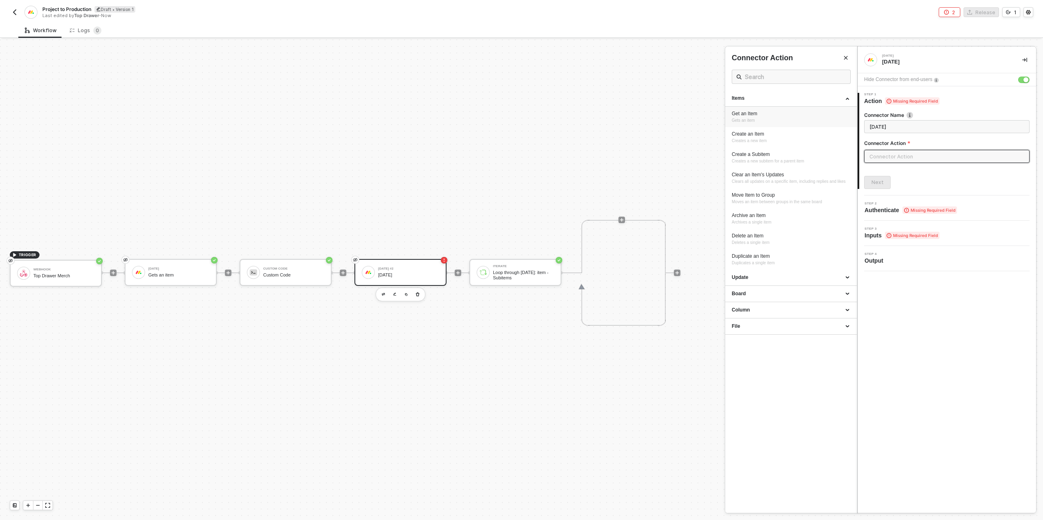
click at [759, 119] on div "Get an Item Gets an item" at bounding box center [791, 116] width 119 height 13
type input "Gets an item"
type input "Items - Get an Item"
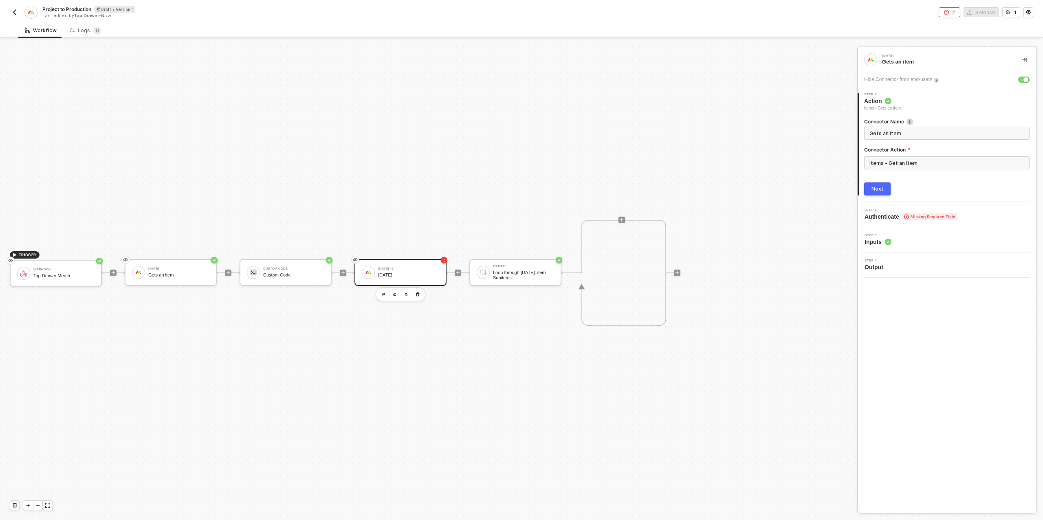
click at [879, 185] on button "Next" at bounding box center [877, 188] width 26 height 13
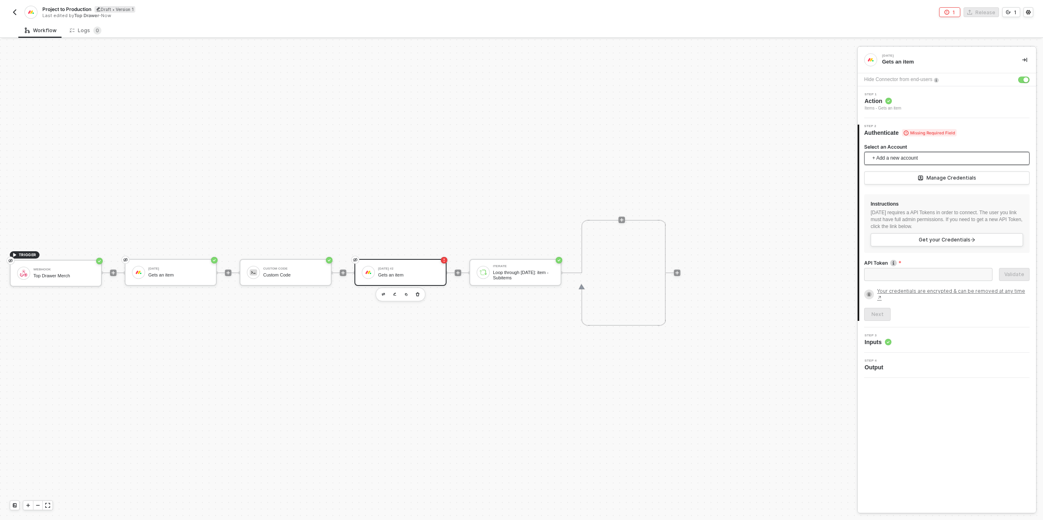
click at [890, 158] on span "+ Add a new account" at bounding box center [948, 158] width 152 height 13
click at [897, 177] on span "Top Drawer's [DATE]" at bounding box center [903, 176] width 66 height 9
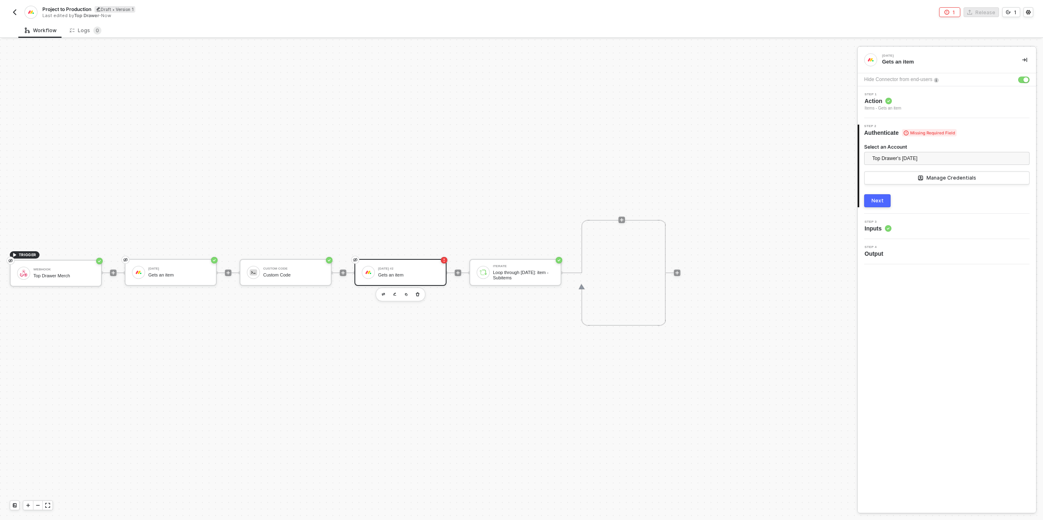
click at [878, 199] on div "Next" at bounding box center [877, 201] width 12 height 7
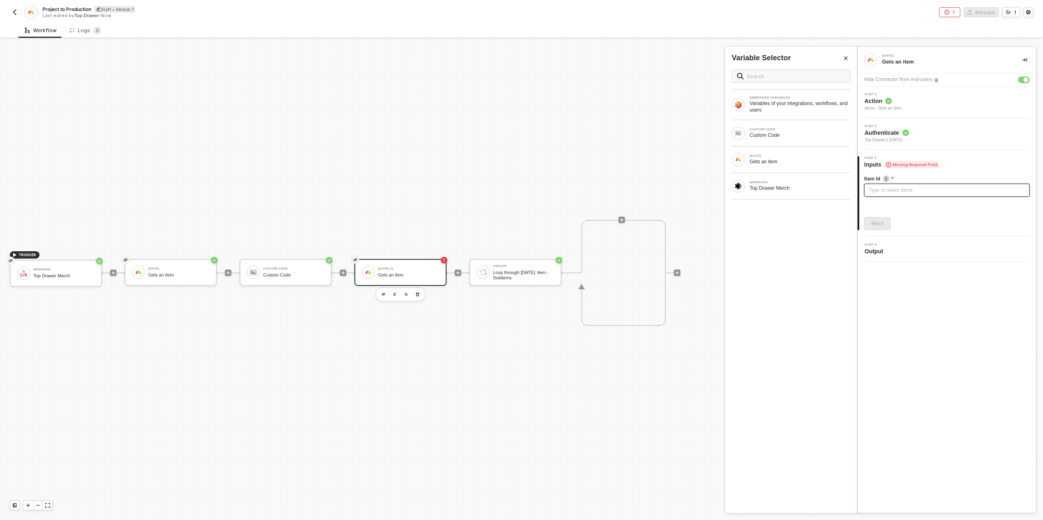
click at [882, 190] on div "Type or select items ﻿" at bounding box center [947, 191] width 156 height 8
click at [787, 136] on div "Custom Code" at bounding box center [799, 135] width 101 height 7
click at [639, 128] on span "- 9687574707" at bounding box center [645, 128] width 29 height 5
click at [883, 224] on button "Next" at bounding box center [877, 223] width 26 height 13
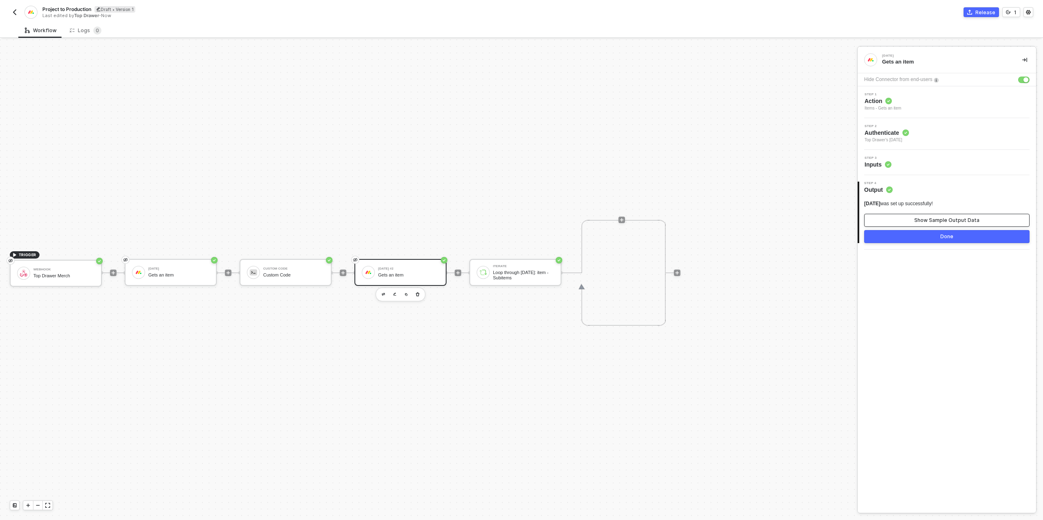
click at [905, 221] on button "Show Sample Output Data" at bounding box center [946, 220] width 165 height 13
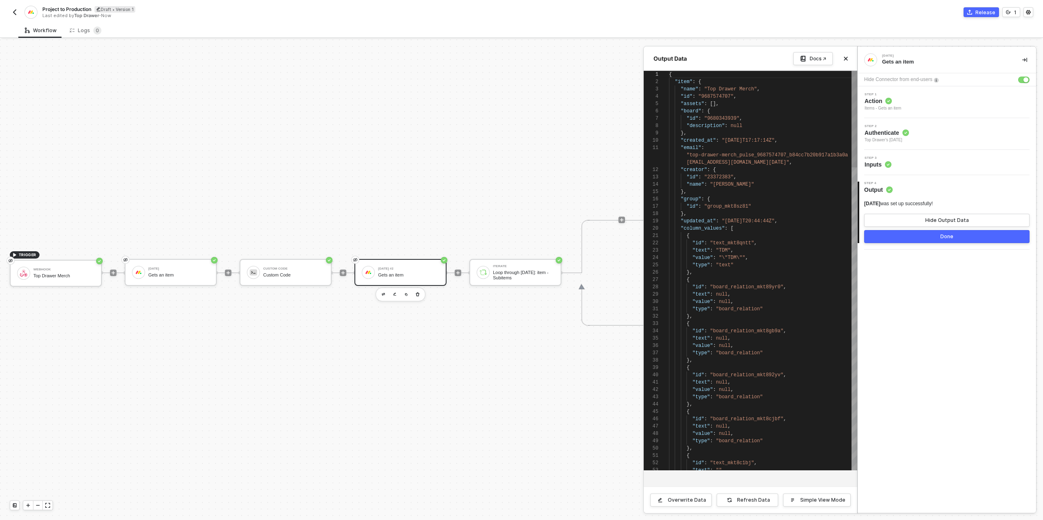
scroll to position [73, 0]
click at [899, 236] on button "Done" at bounding box center [946, 236] width 165 height 13
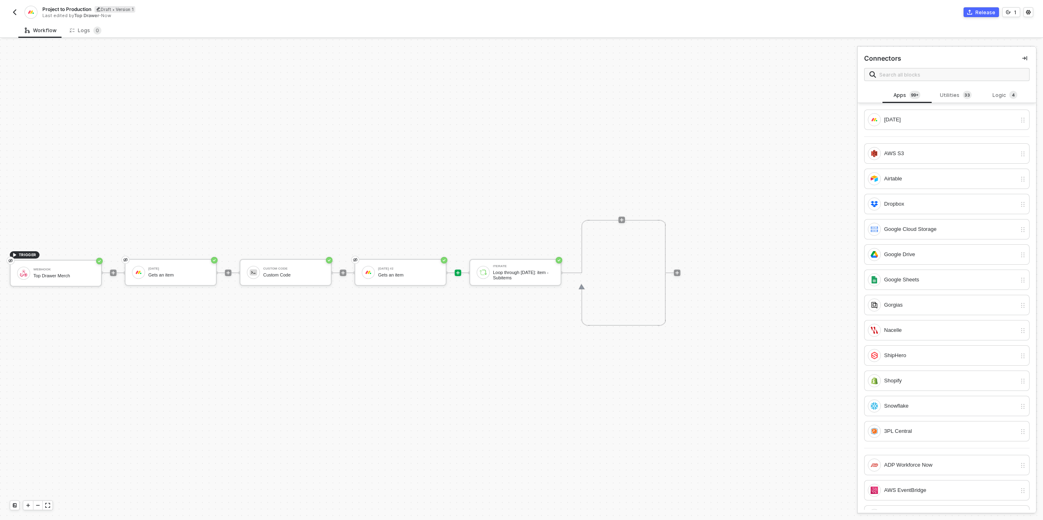
click at [85, 11] on span "Project to Production" at bounding box center [66, 9] width 49 height 7
click at [106, 10] on input "Project to Production" at bounding box center [111, 9] width 138 height 10
type input "Project to Production (Sample)"
click at [197, 6] on div "Save" at bounding box center [193, 9] width 12 height 7
click at [13, 12] on img "button" at bounding box center [14, 12] width 7 height 7
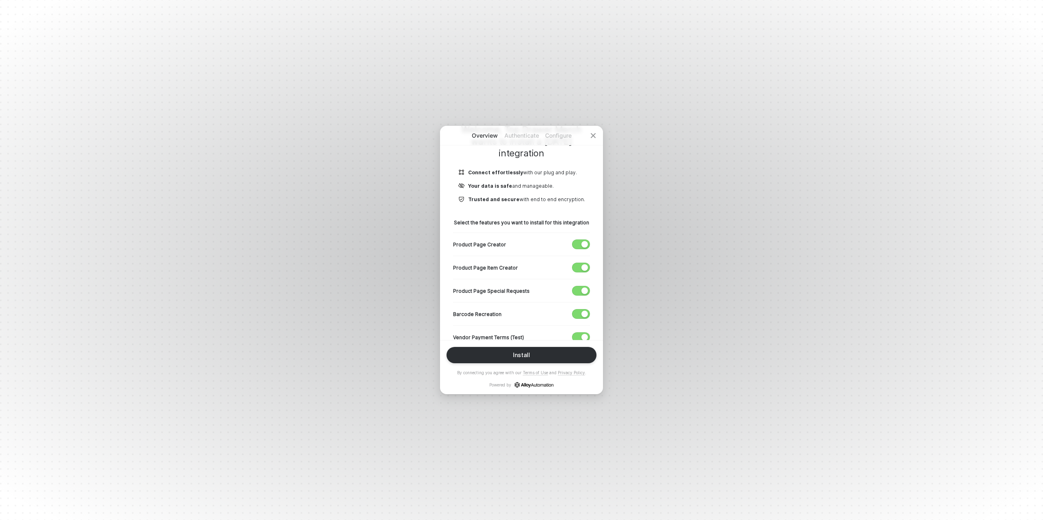
scroll to position [85, 0]
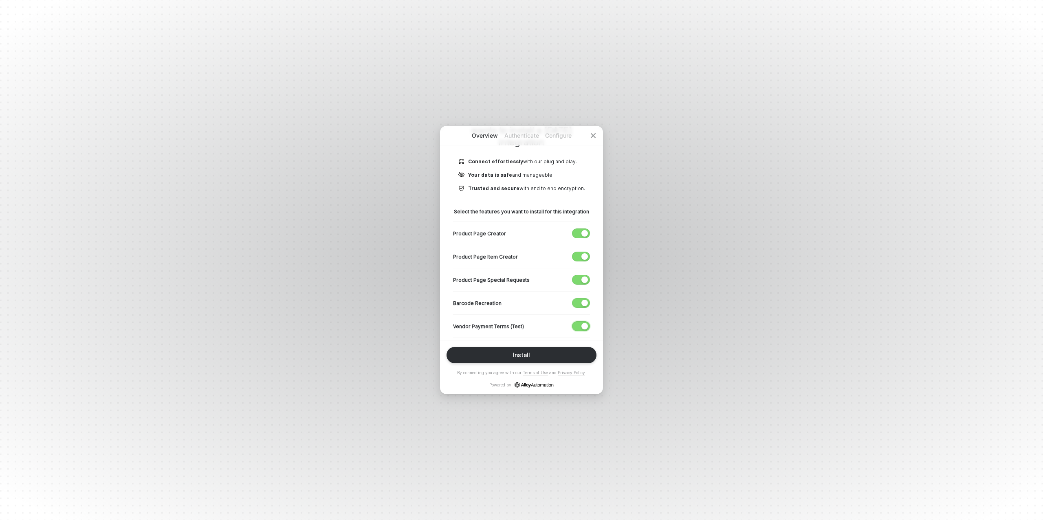
click at [585, 323] on div "button" at bounding box center [584, 326] width 7 height 7
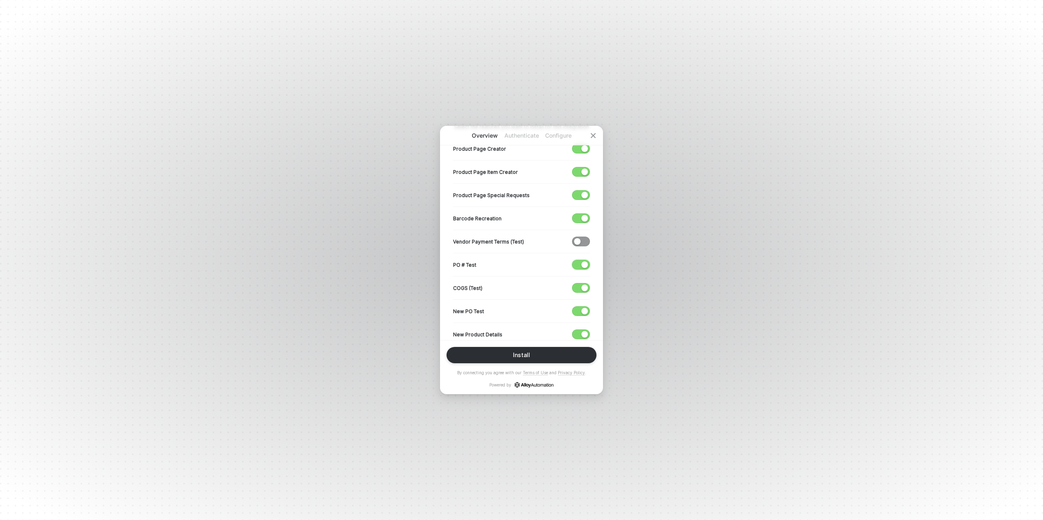
click at [579, 266] on span "button" at bounding box center [578, 264] width 13 height 9
click at [578, 284] on span "button" at bounding box center [578, 288] width 13 height 9
click at [580, 308] on span "button" at bounding box center [578, 311] width 13 height 9
click at [576, 333] on span "button" at bounding box center [578, 334] width 13 height 9
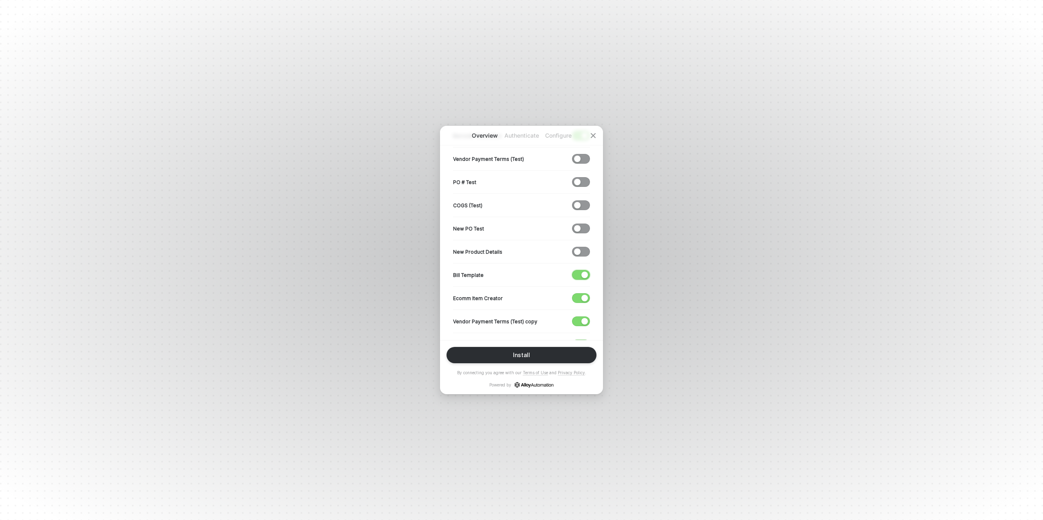
click at [580, 273] on span "button" at bounding box center [578, 274] width 13 height 9
click at [581, 299] on div "button" at bounding box center [584, 298] width 7 height 7
click at [579, 319] on span "button" at bounding box center [578, 321] width 13 height 9
click at [582, 272] on div "button" at bounding box center [584, 275] width 7 height 7
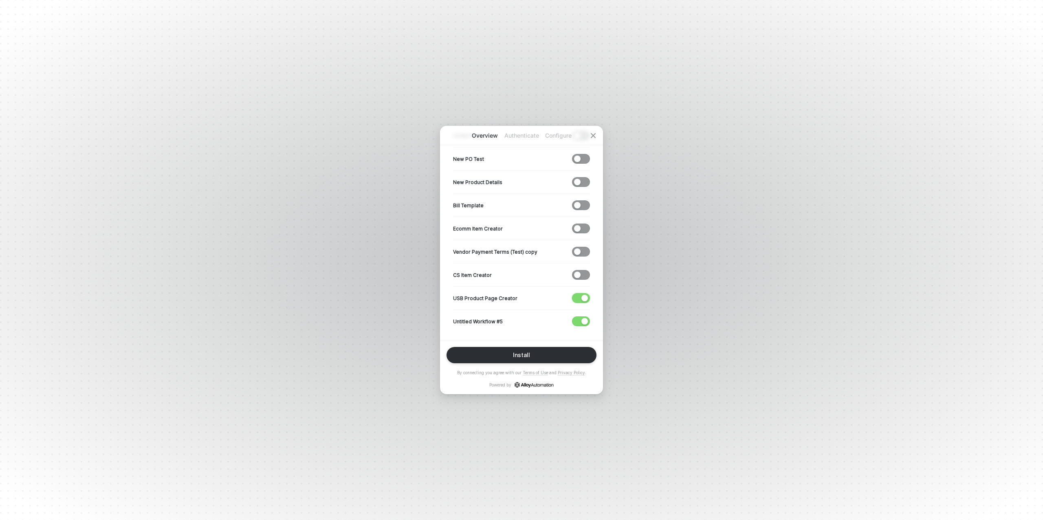
click at [576, 295] on span "button" at bounding box center [578, 298] width 13 height 9
click at [579, 317] on span "button" at bounding box center [578, 321] width 13 height 9
click at [514, 354] on div "Install" at bounding box center [521, 355] width 17 height 7
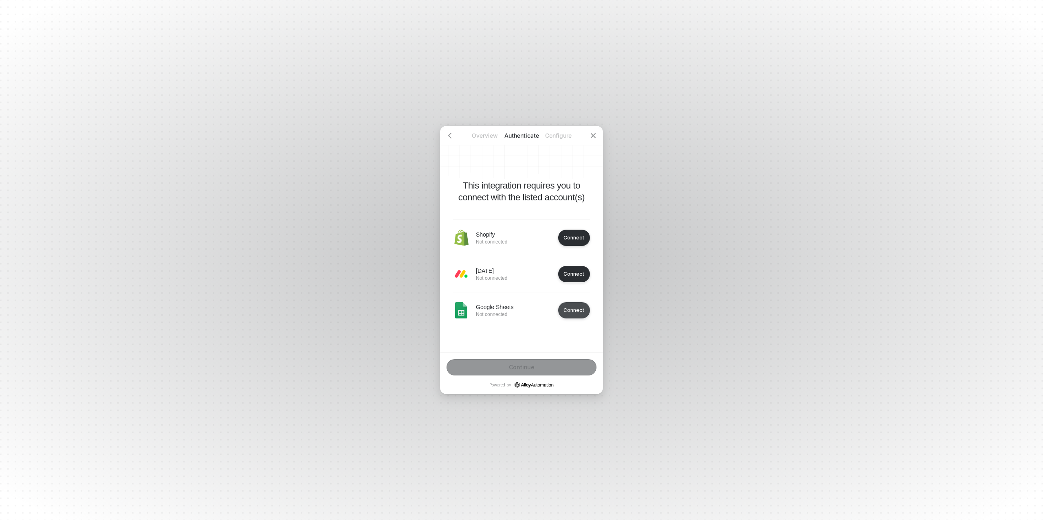
click at [566, 277] on div "Connect" at bounding box center [573, 274] width 21 height 6
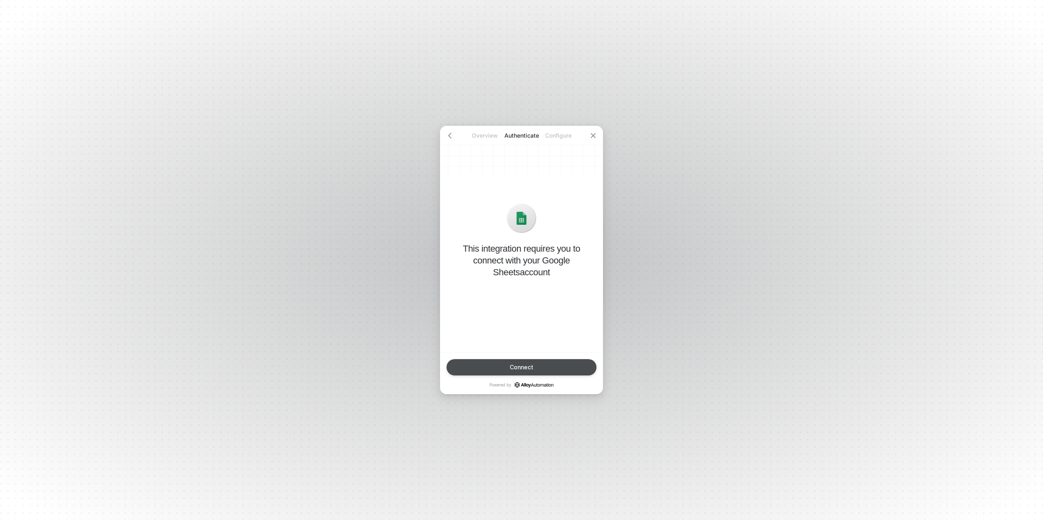
click at [527, 367] on div "Connect" at bounding box center [522, 367] width 24 height 7
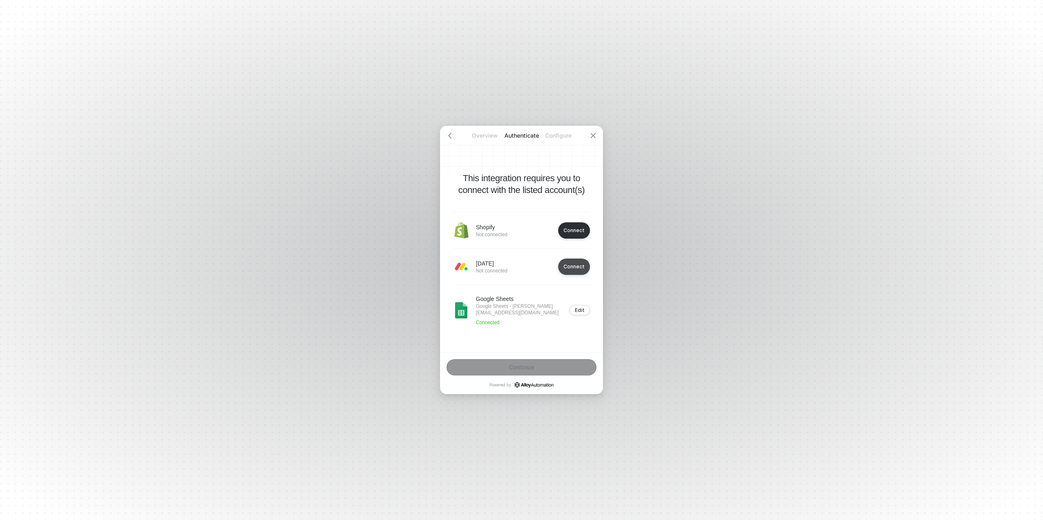
click at [570, 266] on div "Connect" at bounding box center [573, 267] width 21 height 6
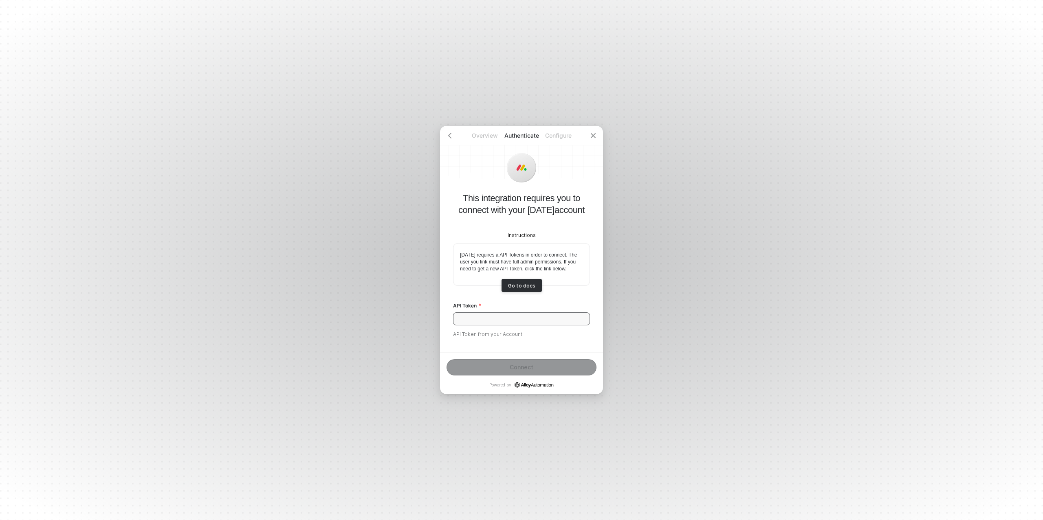
click at [503, 321] on input "API Token" at bounding box center [521, 318] width 137 height 13
paste input "eyJhbGciOiJIUzI1NiJ9.eyJ0aWQiOjI0MzMxNjI3NCwiYWFpIjoxMSwidWlkIjoxOTcwNzQ0OCwiaW…"
type input "eyJhbGciOiJIUzI1NiJ9.eyJ0aWQiOjI0MzMxNjI3NCwiYWFpIjoxMSwidWlkIjoxOTcwNzQ0OCwiaW…"
click at [532, 364] on div "Connect" at bounding box center [522, 367] width 24 height 7
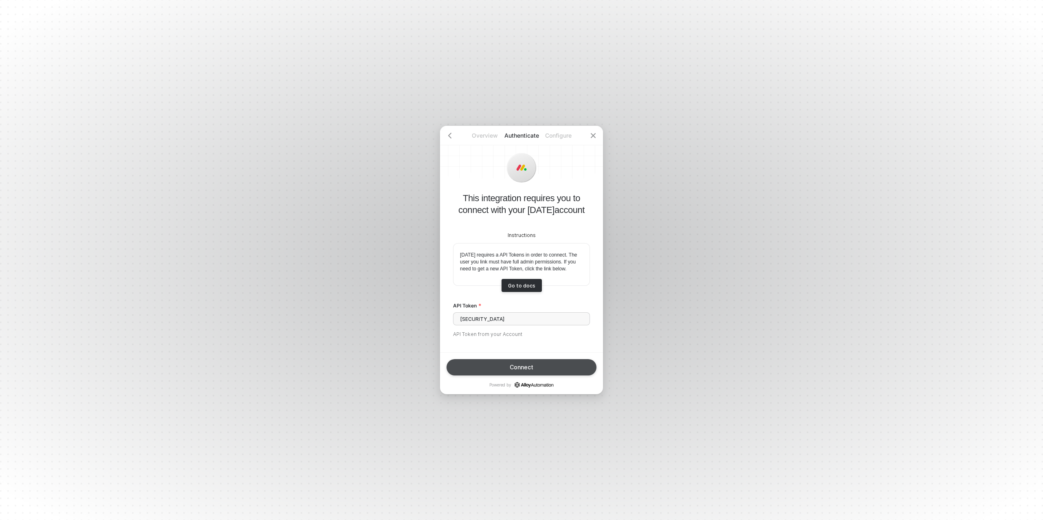
scroll to position [0, 0]
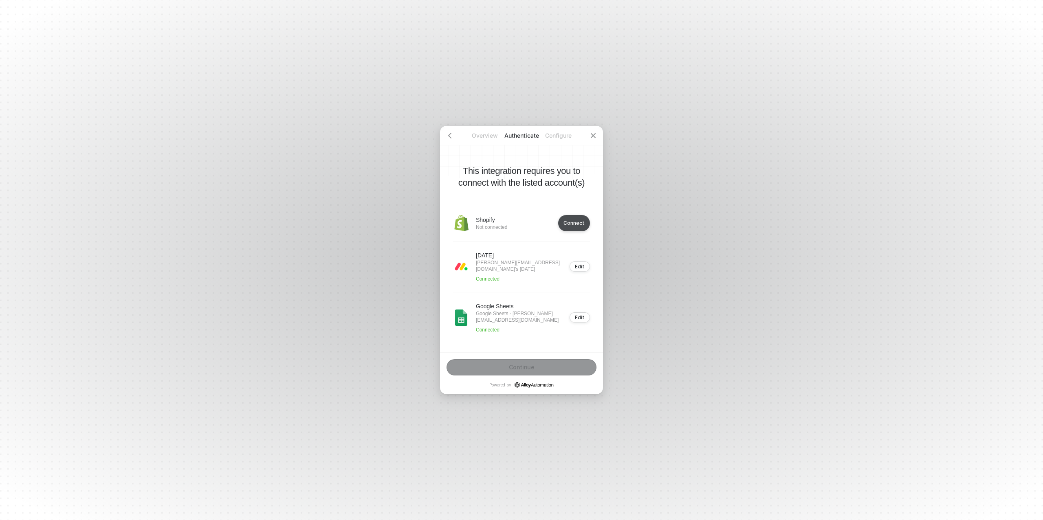
click at [577, 223] on div "Connect" at bounding box center [573, 223] width 21 height 6
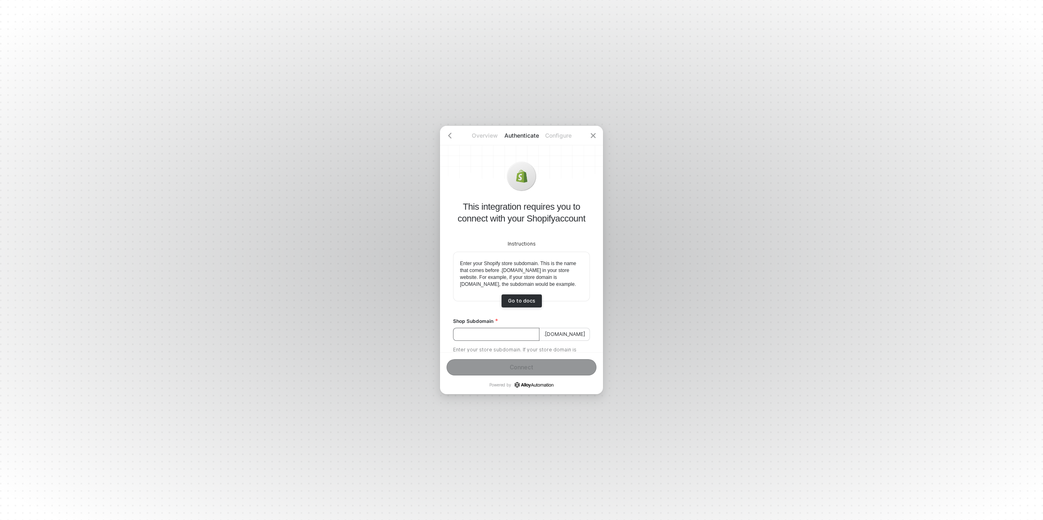
click at [497, 340] on input "Shop Subdomain" at bounding box center [496, 334] width 86 height 13
paste input "b164e0-70"
type input "b164e0-70"
click at [523, 367] on div "Connect" at bounding box center [522, 367] width 24 height 7
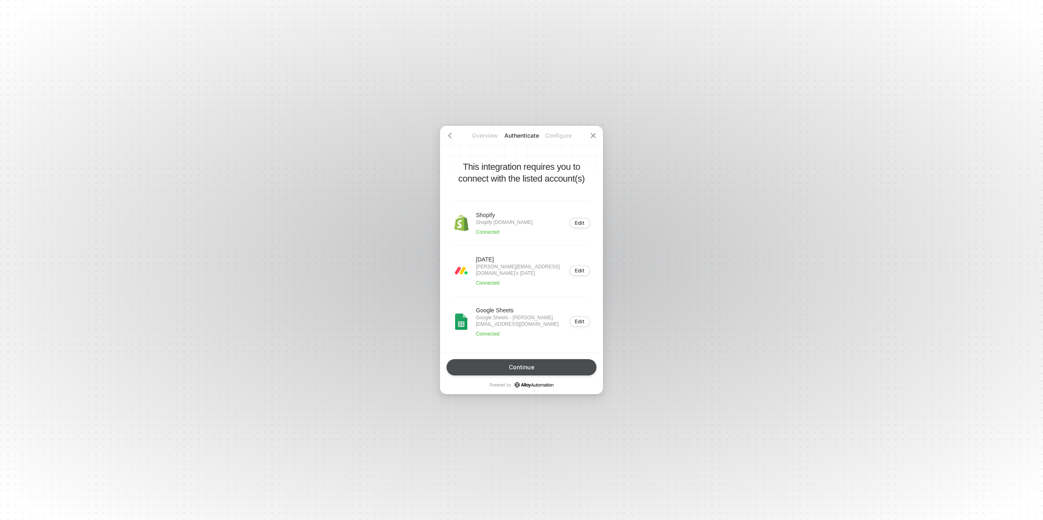
click at [522, 365] on div "Continue" at bounding box center [522, 367] width 26 height 7
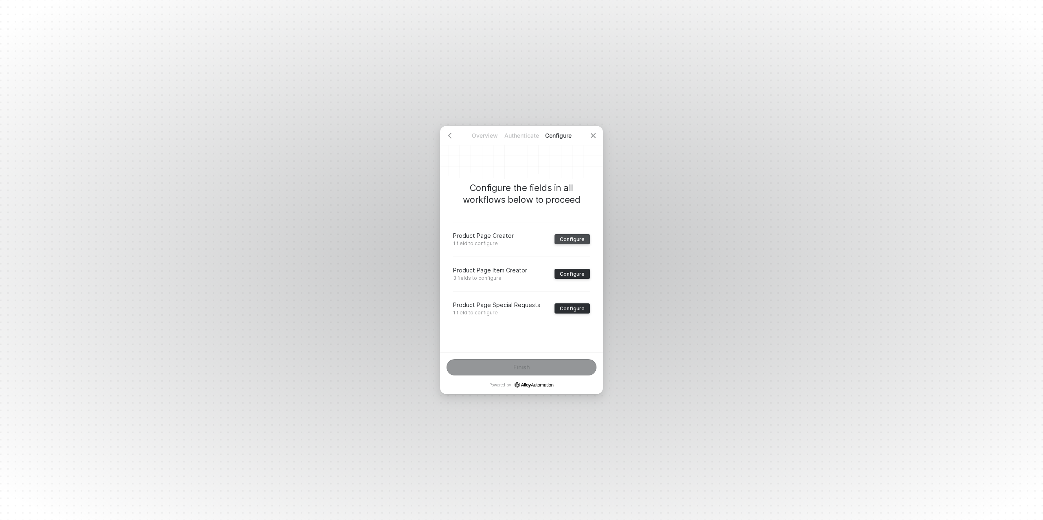
click at [570, 239] on div "Configure" at bounding box center [572, 239] width 25 height 6
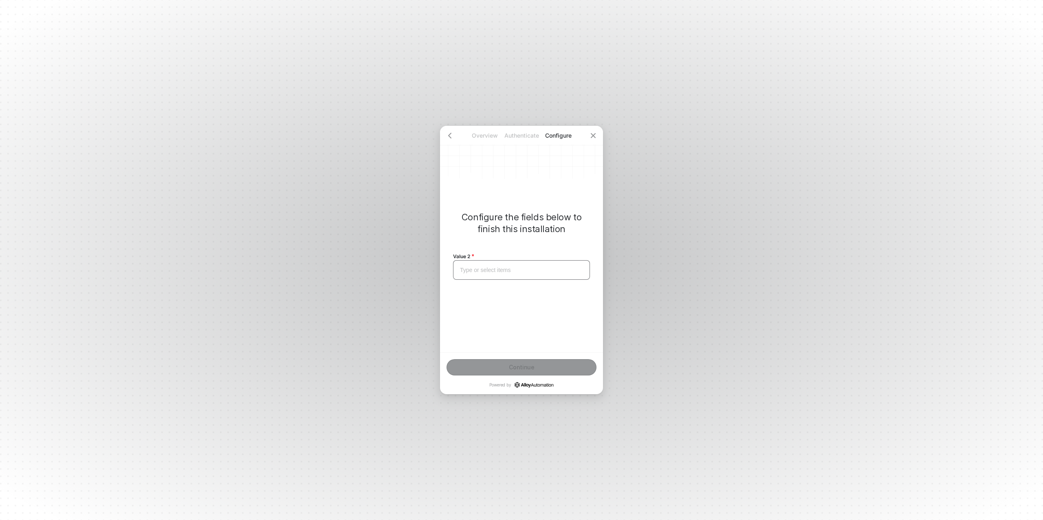
click at [493, 264] on div "Type or select items ﻿" at bounding box center [521, 270] width 137 height 20
click at [467, 271] on span "Mehro" at bounding box center [468, 270] width 16 height 7
copy span "Mehro"
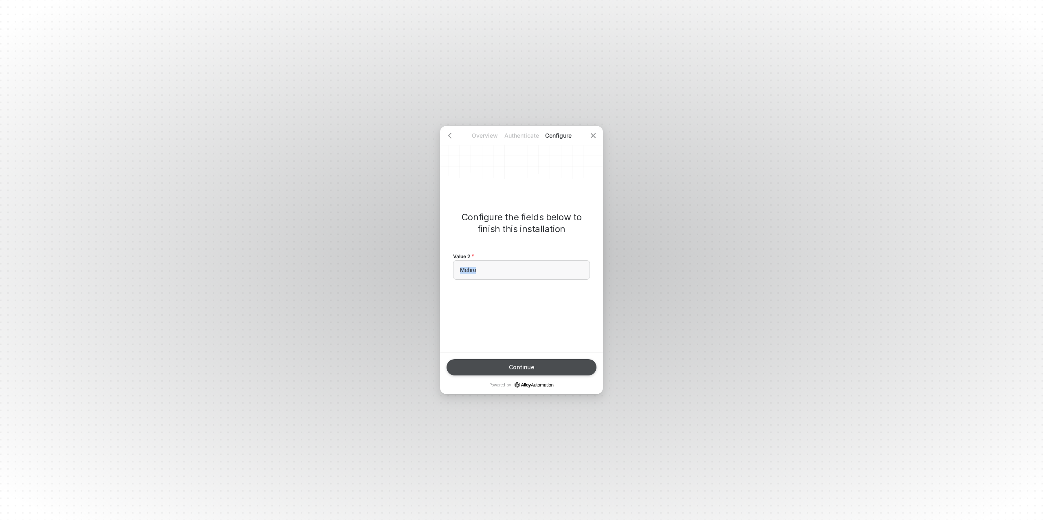
click at [521, 365] on div "Continue" at bounding box center [522, 367] width 26 height 7
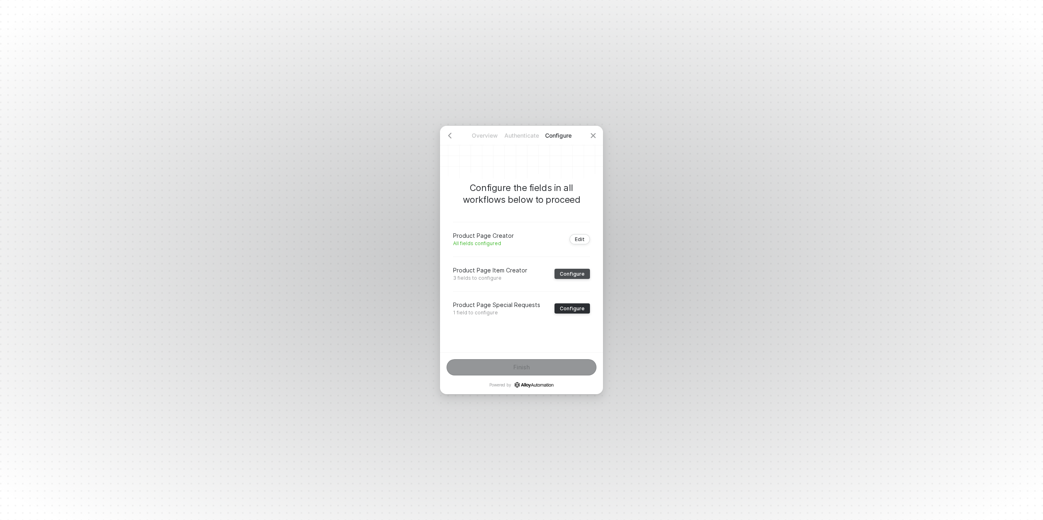
click at [565, 273] on div "Configure" at bounding box center [572, 274] width 25 height 6
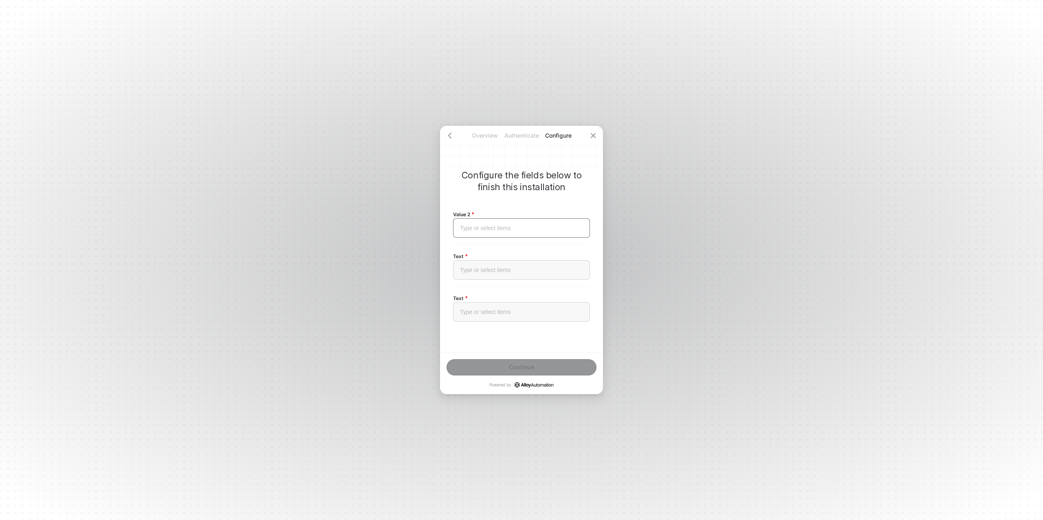
click at [482, 230] on div "Type or select items ﻿" at bounding box center [521, 228] width 123 height 7
click at [479, 267] on div "Type or select items ﻿" at bounding box center [521, 270] width 123 height 7
click at [480, 314] on div "Type or select items ﻿" at bounding box center [521, 312] width 123 height 7
click at [483, 332] on div "Configure the fields below to finish this installation Value 2 Mehro Text Mehro…" at bounding box center [521, 239] width 163 height 226
click at [527, 367] on div "Continue" at bounding box center [522, 367] width 26 height 7
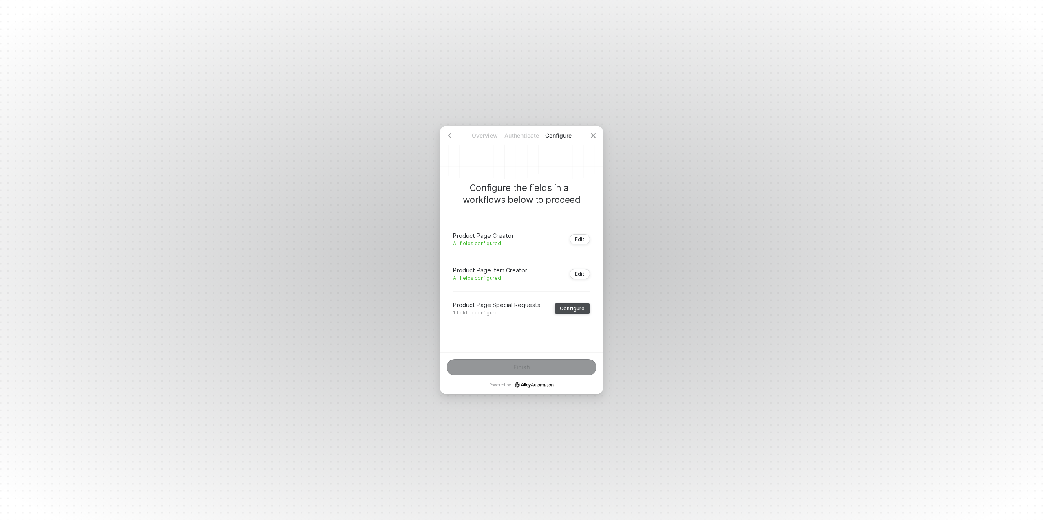
click at [562, 308] on div "Configure" at bounding box center [572, 308] width 25 height 6
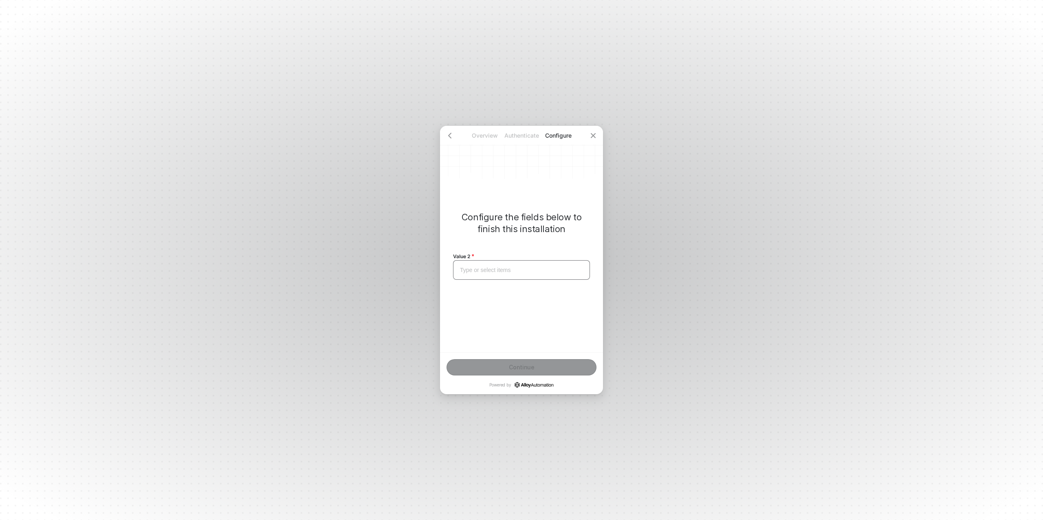
click at [472, 274] on div "Type or select items ﻿" at bounding box center [521, 270] width 137 height 20
click at [542, 365] on button "Continue" at bounding box center [521, 367] width 150 height 16
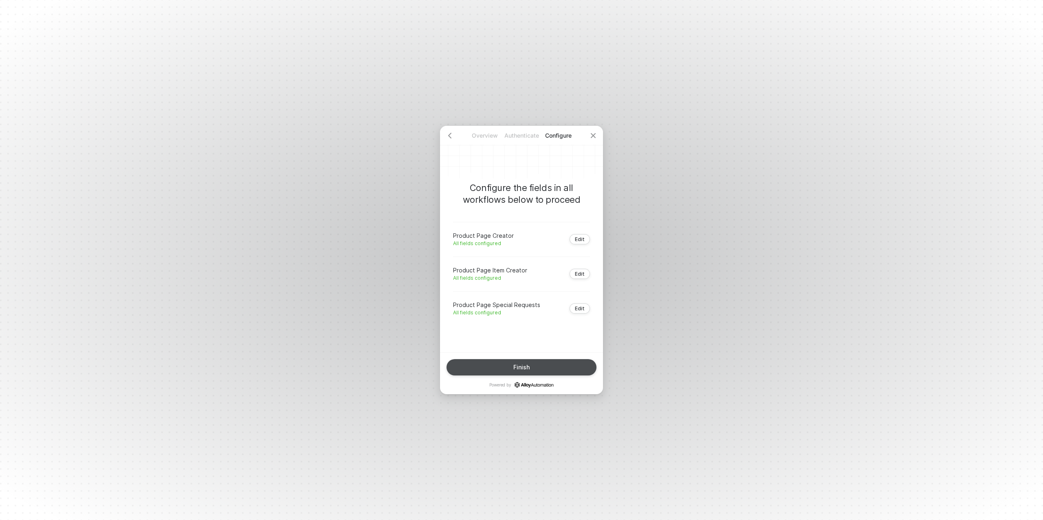
click at [542, 365] on button "Finish" at bounding box center [521, 367] width 150 height 16
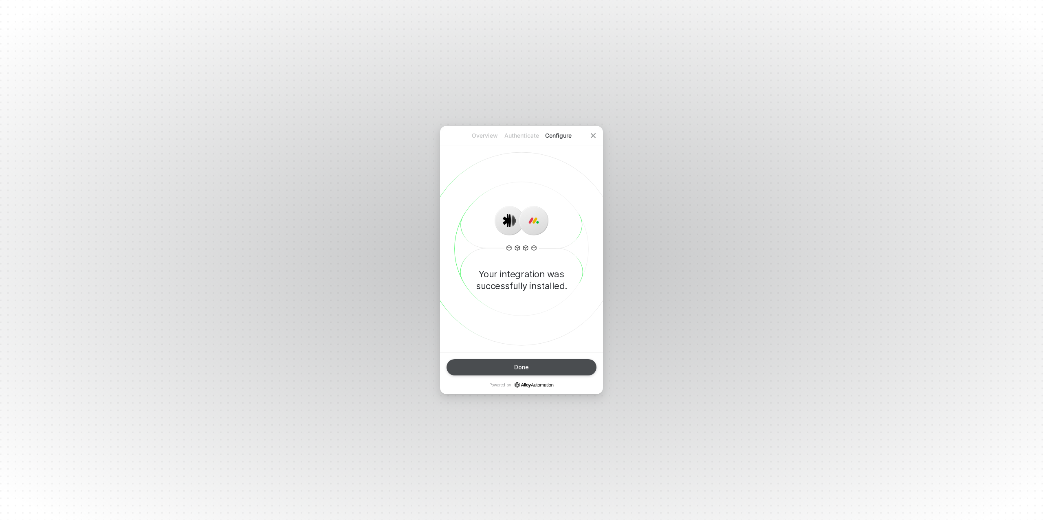
click at [528, 369] on div "Done" at bounding box center [521, 367] width 15 height 7
click at [508, 370] on button "Done" at bounding box center [521, 367] width 150 height 16
click at [522, 368] on div "Done" at bounding box center [521, 367] width 15 height 7
